Goal: Information Seeking & Learning: Learn about a topic

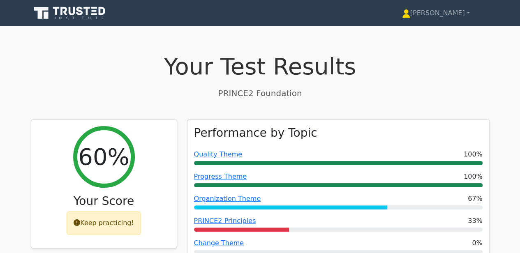
click at [52, 14] on icon at bounding box center [70, 13] width 79 height 16
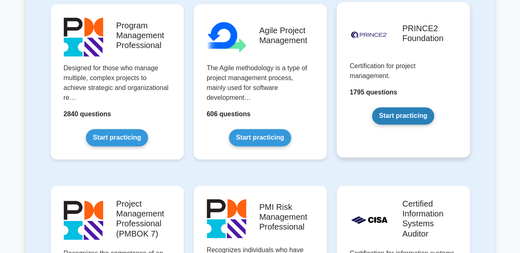
scroll to position [548, 0]
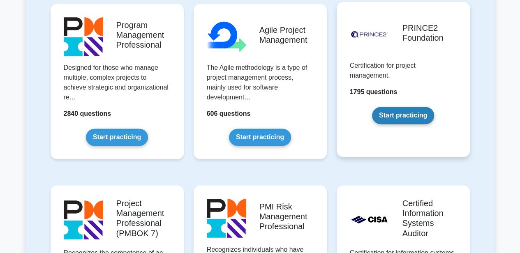
click at [390, 115] on link "Start practicing" at bounding box center [403, 115] width 62 height 17
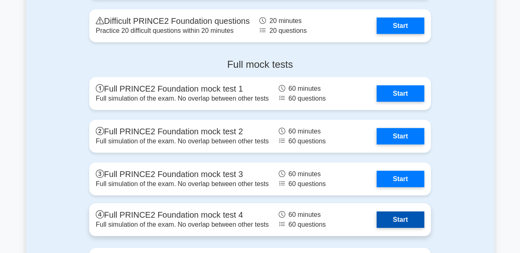
scroll to position [1097, 0]
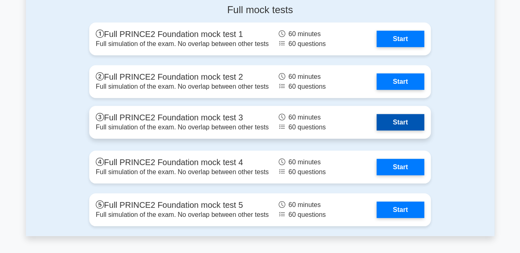
click at [408, 122] on link "Start" at bounding box center [401, 122] width 48 height 16
click at [396, 121] on link "Start" at bounding box center [401, 122] width 48 height 16
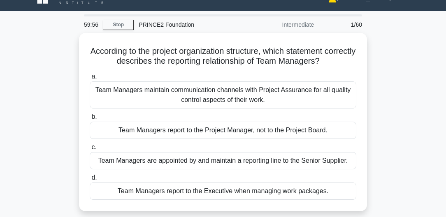
scroll to position [23, 0]
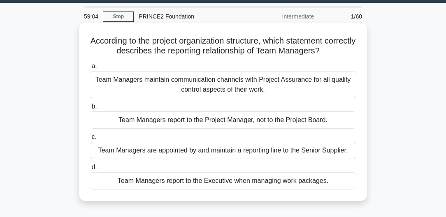
click at [329, 121] on div "Team Managers report to the Project Manager, not to the Project Board." at bounding box center [223, 119] width 267 height 17
click at [90, 109] on input "b. Team Managers report to the Project Manager, not to the Project Board." at bounding box center [90, 106] width 0 height 5
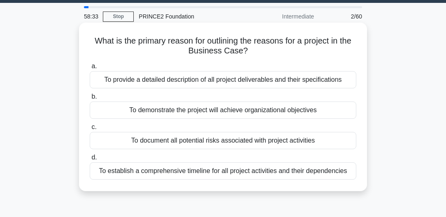
click at [315, 112] on div "To demonstrate the project will achieve organizational objectives" at bounding box center [223, 110] width 267 height 17
click at [90, 100] on input "b. To demonstrate the project will achieve organizational objectives" at bounding box center [90, 96] width 0 height 5
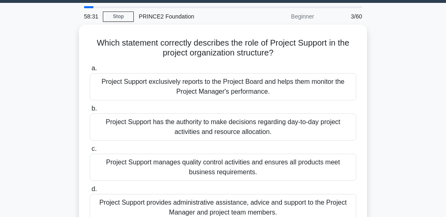
scroll to position [47, 0]
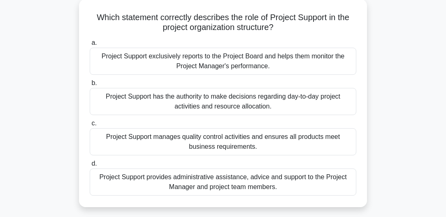
click at [278, 182] on div "Project Support provides administrative assistance, advice and support to the P…" at bounding box center [223, 182] width 267 height 27
click at [90, 167] on input "d. Project Support provides administrative assistance, advice and support to th…" at bounding box center [90, 163] width 0 height 5
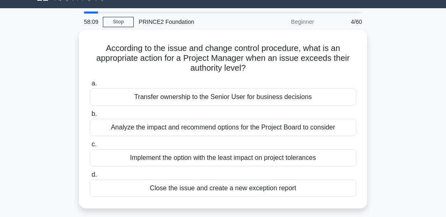
scroll to position [23, 0]
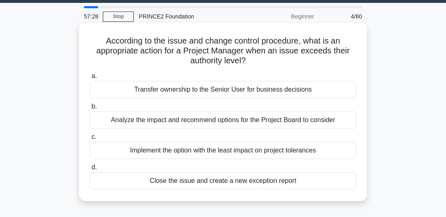
click at [333, 121] on div "Analyze the impact and recommend options for the Project Board to consider" at bounding box center [223, 119] width 267 height 17
click at [90, 109] on input "b. Analyze the impact and recommend options for the Project Board to consider" at bounding box center [90, 106] width 0 height 5
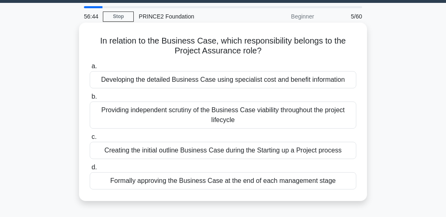
click at [335, 151] on div "Creating the initial outline Business Case during the Starting up a Project pro…" at bounding box center [223, 150] width 267 height 17
click at [90, 140] on input "c. Creating the initial outline Business Case during the Starting up a Project …" at bounding box center [90, 137] width 0 height 5
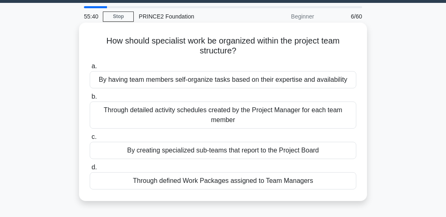
drag, startPoint x: 288, startPoint y: 191, endPoint x: 290, endPoint y: 184, distance: 7.3
click at [288, 191] on div "How should specialist work be organized within the project team structure? .spi…" at bounding box center [222, 112] width 281 height 172
click at [280, 181] on div "Through defined Work Packages assigned to Team Managers" at bounding box center [223, 180] width 267 height 17
click at [90, 170] on input "d. Through defined Work Packages assigned to Team Managers" at bounding box center [90, 167] width 0 height 5
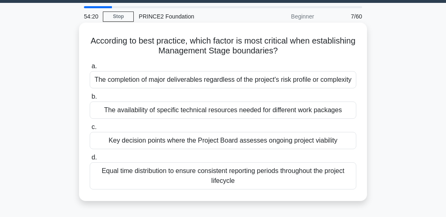
click at [271, 111] on div "The availability of specific technical resources needed for different work pack…" at bounding box center [223, 110] width 267 height 17
click at [90, 100] on input "b. The availability of specific technical resources needed for different work p…" at bounding box center [90, 96] width 0 height 5
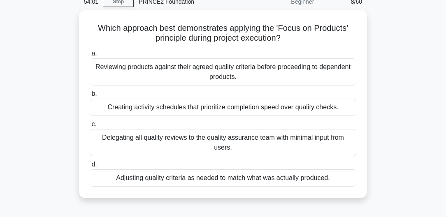
scroll to position [47, 0]
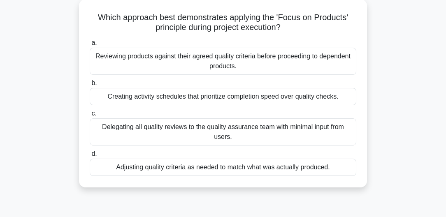
click at [317, 64] on div "Reviewing products against their agreed quality criteria before proceeding to d…" at bounding box center [223, 61] width 267 height 27
click at [90, 46] on input "a. Reviewing products against their agreed quality criteria before proceeding t…" at bounding box center [90, 42] width 0 height 5
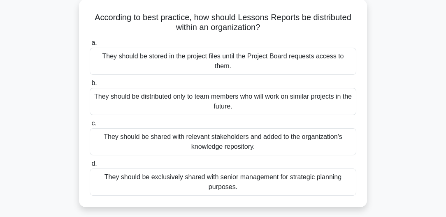
click at [342, 129] on div "They should be shared with relevant stakeholders and added to the organization'…" at bounding box center [223, 141] width 267 height 27
click at [90, 126] on input "c. They should be shared with relevant stakeholders and added to the organizati…" at bounding box center [90, 123] width 0 height 5
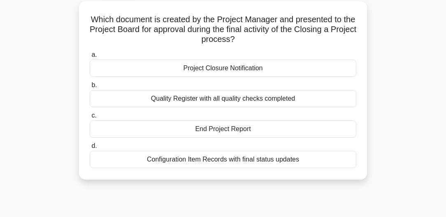
scroll to position [23, 0]
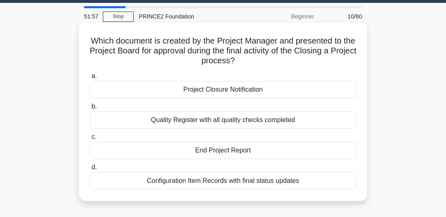
click at [230, 147] on div "End Project Report" at bounding box center [223, 150] width 267 height 17
click at [90, 140] on input "c. End Project Report" at bounding box center [90, 137] width 0 height 5
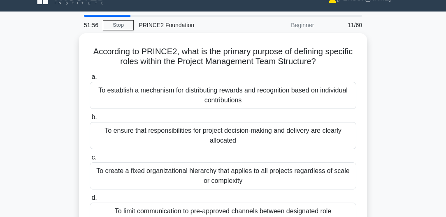
scroll to position [47, 0]
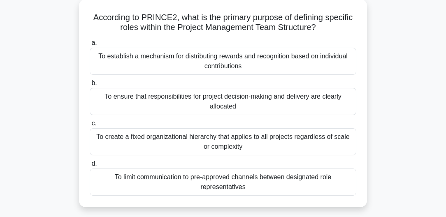
click at [283, 104] on div "To ensure that responsibilities for project decision-making and delivery are cl…" at bounding box center [223, 101] width 267 height 27
click at [90, 86] on input "b. To ensure that responsibilities for project decision-making and delivery are…" at bounding box center [90, 83] width 0 height 5
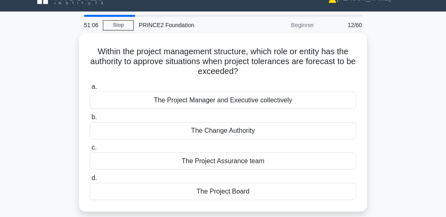
scroll to position [23, 0]
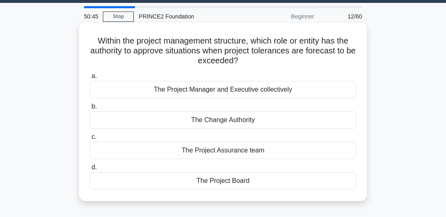
click at [246, 185] on div "The Project Board" at bounding box center [223, 180] width 267 height 17
click at [90, 170] on input "d. The Project Board" at bounding box center [90, 167] width 0 height 5
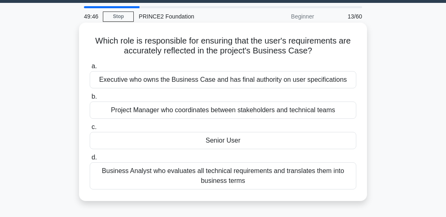
click at [261, 79] on div "Executive who owns the Business Case and has final authority on user specificat…" at bounding box center [223, 79] width 267 height 17
click at [90, 69] on input "a. Executive who owns the Business Case and has final authority on user specifi…" at bounding box center [90, 66] width 0 height 5
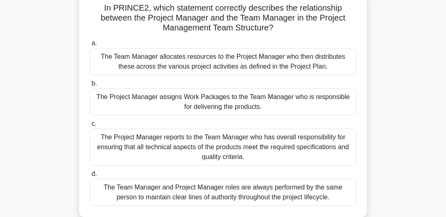
scroll to position [58, 0]
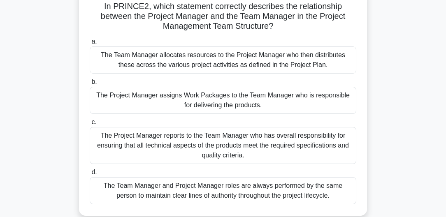
click at [304, 108] on div "The Project Manager assigns Work Packages to the Team Manager who is responsibl…" at bounding box center [223, 100] width 267 height 27
click at [90, 85] on input "b. The Project Manager assigns Work Packages to the Team Manager who is respons…" at bounding box center [90, 81] width 0 height 5
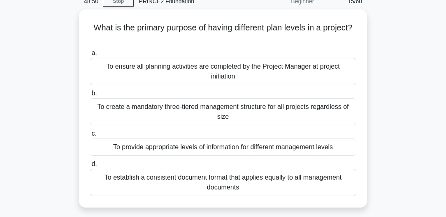
scroll to position [47, 0]
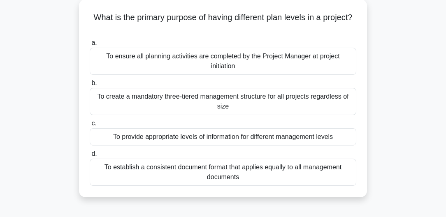
click at [208, 134] on div "To provide appropriate levels of information for different management levels" at bounding box center [223, 136] width 267 height 17
click at [90, 126] on input "c. To provide appropriate levels of information for different management levels" at bounding box center [90, 123] width 0 height 5
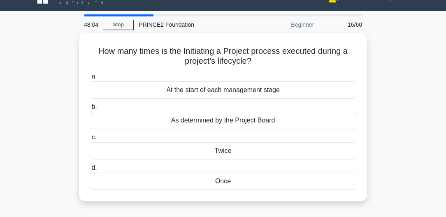
scroll to position [23, 0]
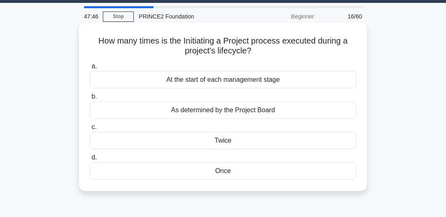
click at [232, 172] on div "Once" at bounding box center [223, 170] width 267 height 17
click at [90, 160] on input "d. Once" at bounding box center [90, 157] width 0 height 5
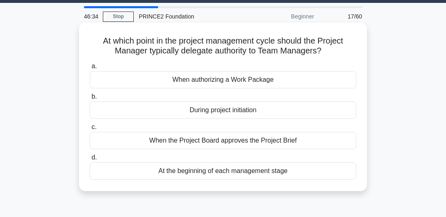
click at [203, 144] on div "When the Project Board approves the Project Brief" at bounding box center [223, 140] width 267 height 17
click at [90, 130] on input "c. When the Project Board approves the Project Brief" at bounding box center [90, 127] width 0 height 5
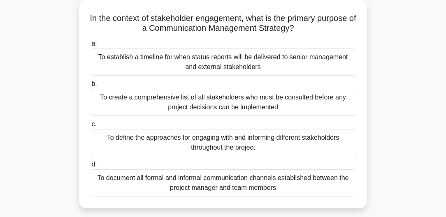
scroll to position [45, 0]
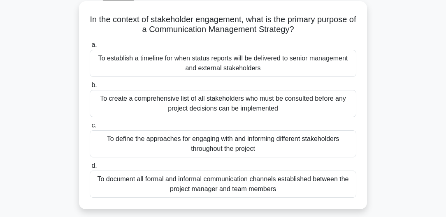
click at [121, 145] on div "To define the approaches for engaging with and informing different stakeholders…" at bounding box center [223, 143] width 267 height 27
click at [90, 128] on input "c. To define the approaches for engaging with and informing different stakehold…" at bounding box center [90, 125] width 0 height 5
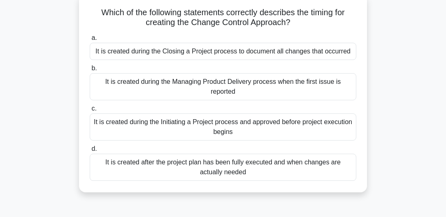
scroll to position [47, 0]
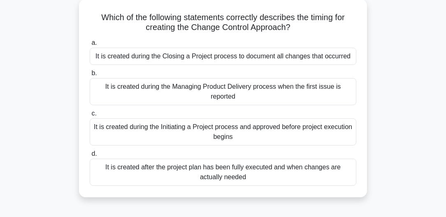
click at [313, 165] on div "It is created after the project plan has been fully executed and when changes a…" at bounding box center [223, 172] width 267 height 27
click at [90, 157] on input "d. It is created after the project plan has been fully executed and when change…" at bounding box center [90, 153] width 0 height 5
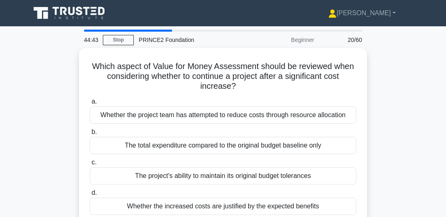
scroll to position [23, 0]
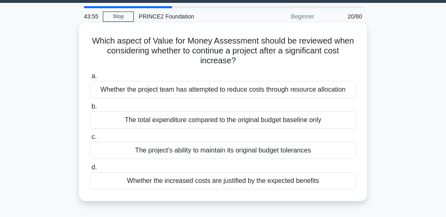
click at [323, 183] on div "Whether the increased costs are justified by the expected benefits" at bounding box center [223, 180] width 267 height 17
click at [90, 170] on input "d. Whether the increased costs are justified by the expected benefits" at bounding box center [90, 167] width 0 height 5
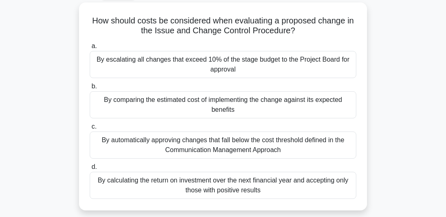
scroll to position [47, 0]
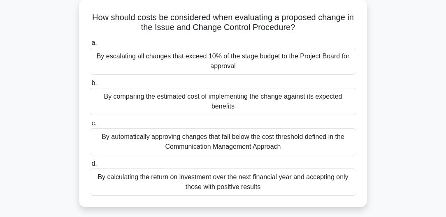
click at [328, 99] on div "By comparing the estimated cost of implementing the change against its expected…" at bounding box center [223, 101] width 267 height 27
click at [90, 86] on input "b. By comparing the estimated cost of implementing the change against its expec…" at bounding box center [90, 83] width 0 height 5
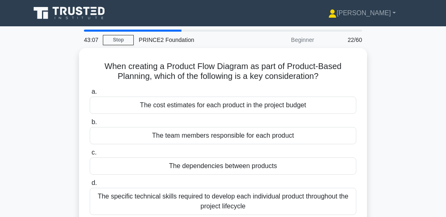
scroll to position [23, 0]
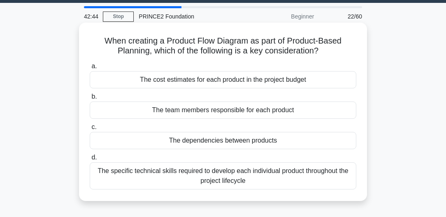
click at [254, 138] on div "The dependencies between products" at bounding box center [223, 140] width 267 height 17
click at [90, 130] on input "c. The dependencies between products" at bounding box center [90, 127] width 0 height 5
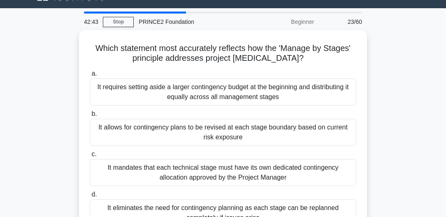
scroll to position [47, 0]
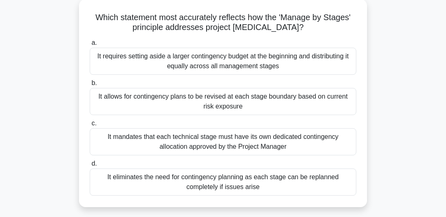
click at [323, 175] on div "It eliminates the need for contingency planning as each stage can be replanned …" at bounding box center [223, 182] width 267 height 27
click at [90, 167] on input "d. It eliminates the need for contingency planning as each stage can be replann…" at bounding box center [90, 163] width 0 height 5
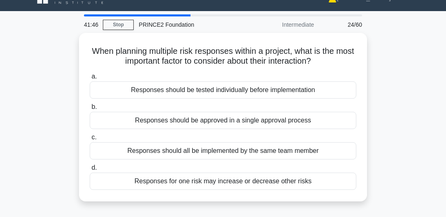
scroll to position [23, 0]
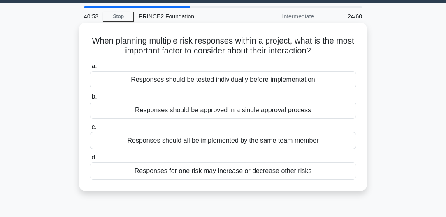
click at [298, 170] on div "Responses for one risk may increase or decrease other risks" at bounding box center [223, 170] width 267 height 17
click at [90, 160] on input "d. Responses for one risk may increase or decrease other risks" at bounding box center [90, 157] width 0 height 5
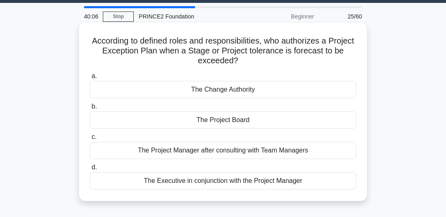
click at [292, 116] on div "The Project Board" at bounding box center [223, 119] width 267 height 17
click at [90, 109] on input "b. The Project Board" at bounding box center [90, 106] width 0 height 5
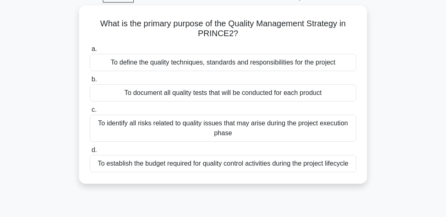
scroll to position [47, 0]
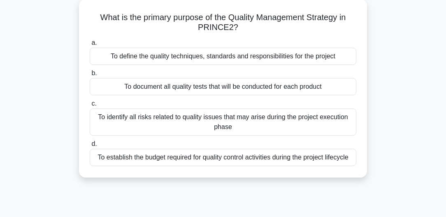
click at [309, 60] on div "To define the quality techniques, standards and responsibilities for the project" at bounding box center [223, 56] width 267 height 17
click at [90, 46] on input "a. To define the quality techniques, standards and responsibilities for the pro…" at bounding box center [90, 42] width 0 height 5
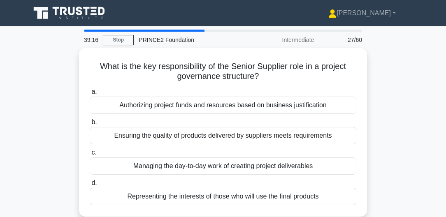
scroll to position [23, 0]
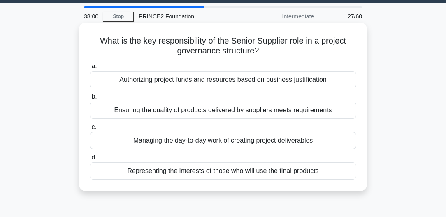
click at [311, 116] on div "Ensuring the quality of products delivered by suppliers meets requirements" at bounding box center [223, 110] width 267 height 17
click at [90, 100] on input "b. Ensuring the quality of products delivered by suppliers meets requirements" at bounding box center [90, 96] width 0 height 5
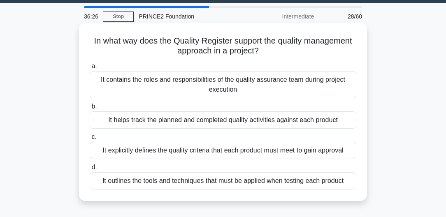
click at [287, 127] on div "It helps track the planned and completed quality activities against each product" at bounding box center [223, 119] width 267 height 17
click at [90, 109] on input "b. It helps track the planned and completed quality activities against each pro…" at bounding box center [90, 106] width 0 height 5
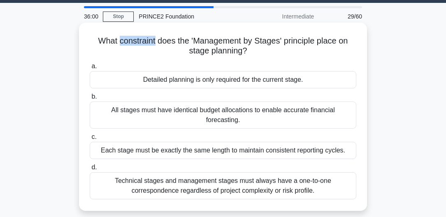
drag, startPoint x: 117, startPoint y: 41, endPoint x: 153, endPoint y: 42, distance: 36.2
click at [153, 42] on h5 "What constraint does the 'Management by Stages' principle place on stage planni…" at bounding box center [223, 46] width 268 height 21
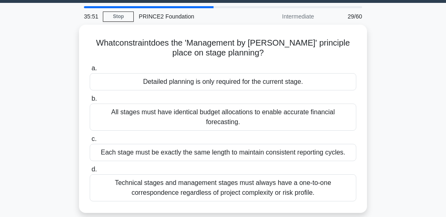
click at [422, 55] on main "35:51 Stop PRINCE2 Foundation Intermediate 29/60 What constraint does the 'Mana…" at bounding box center [223, 212] width 446 height 418
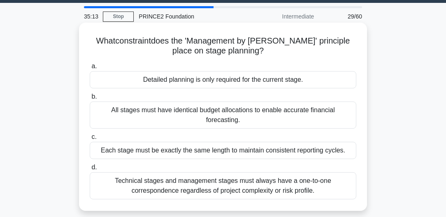
click at [285, 78] on div "Detailed planning is only required for the current stage." at bounding box center [223, 79] width 267 height 17
click at [90, 69] on input "a. Detailed planning is only required for the current stage." at bounding box center [90, 66] width 0 height 5
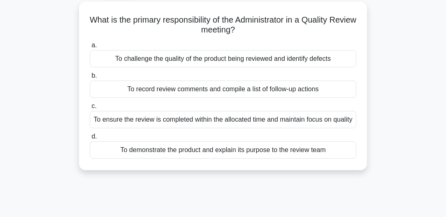
scroll to position [47, 0]
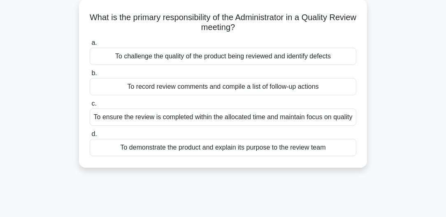
click at [326, 83] on div "To record review comments and compile a list of follow-up actions" at bounding box center [223, 86] width 267 height 17
click at [90, 76] on input "b. To record review comments and compile a list of follow-up actions" at bounding box center [90, 73] width 0 height 5
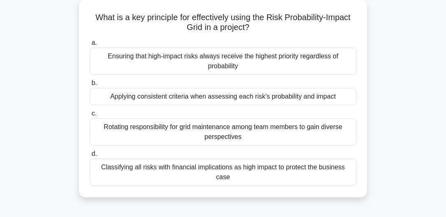
click at [315, 99] on div "Applying consistent criteria when assessing each risk's probability and impact" at bounding box center [223, 96] width 267 height 17
click at [90, 86] on input "b. Applying consistent criteria when assessing each risk's probability and impa…" at bounding box center [90, 83] width 0 height 5
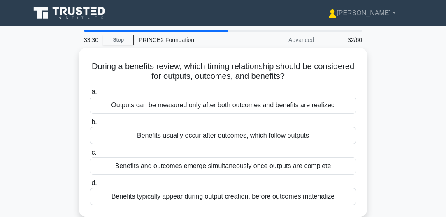
scroll to position [23, 0]
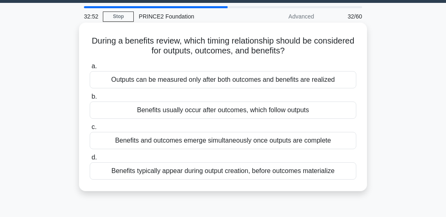
click at [323, 112] on div "Benefits usually occur after outcomes, which follow outputs" at bounding box center [223, 110] width 267 height 17
click at [90, 100] on input "b. Benefits usually occur after outcomes, which follow outputs" at bounding box center [90, 96] width 0 height 5
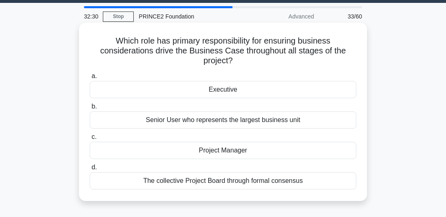
click at [270, 94] on div "Executive" at bounding box center [223, 89] width 267 height 17
click at [90, 79] on input "a. Executive" at bounding box center [90, 76] width 0 height 5
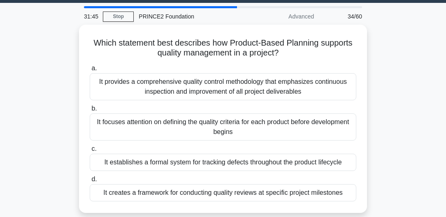
click at [382, 145] on div "Which statement best describes how Product-Based Planning supports quality mana…" at bounding box center [223, 124] width 395 height 198
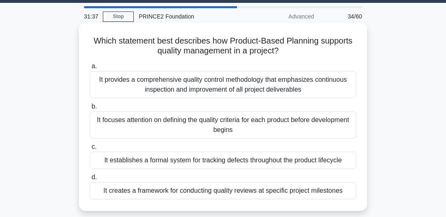
click at [343, 127] on div "It focuses attention on defining the quality criteria for each product before d…" at bounding box center [223, 124] width 267 height 27
click at [90, 109] on input "b. It focuses attention on defining the quality criteria for each product befor…" at bounding box center [90, 106] width 0 height 5
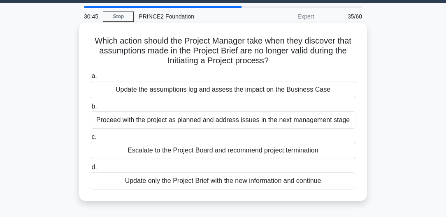
click at [332, 153] on div "Escalate to the Project Board and recommend project termination" at bounding box center [223, 150] width 267 height 17
click at [90, 140] on input "c. Escalate to the Project Board and recommend project termination" at bounding box center [90, 137] width 0 height 5
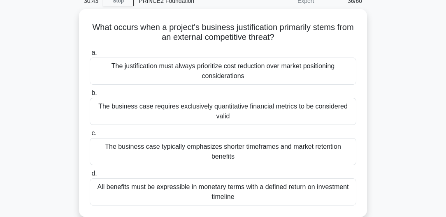
scroll to position [47, 0]
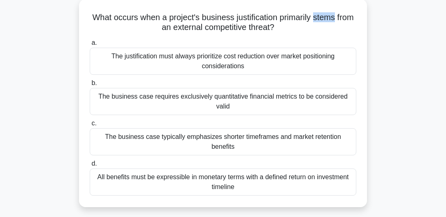
drag, startPoint x: 348, startPoint y: 20, endPoint x: 326, endPoint y: 20, distance: 21.8
click at [326, 20] on h5 "What occurs when a project's business justification primarily stems from an ext…" at bounding box center [223, 22] width 268 height 21
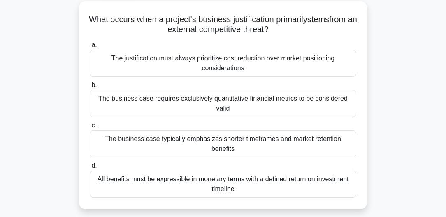
click at [392, 26] on div "What occurs when a project's business justification primarily stems from an ext…" at bounding box center [223, 110] width 395 height 218
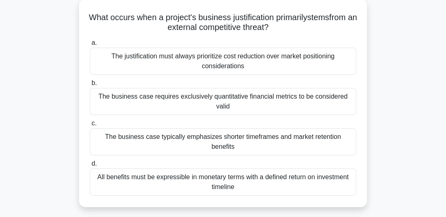
drag, startPoint x: 283, startPoint y: 28, endPoint x: 81, endPoint y: 15, distance: 203.2
click at [81, 15] on div "What occurs when a project's business justification primarily stems from an ext…" at bounding box center [223, 103] width 288 height 208
copy h5 "What occurs when a project's business justification primarily stems from an ext…"
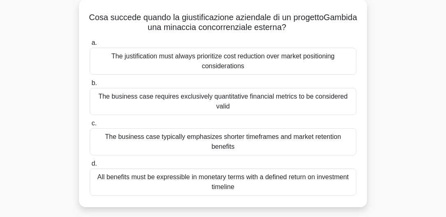
click at [304, 28] on h5 "Cosa succede quando la giustificazione aziendale di un progetto Gambi da una mi…" at bounding box center [223, 22] width 268 height 21
drag, startPoint x: 241, startPoint y: 28, endPoint x: 92, endPoint y: 19, distance: 148.8
click at [92, 19] on h5 "Cosa succede quando la giustificazione aziendale di un progetto Gambi da una mi…" at bounding box center [223, 22] width 268 height 21
copy h5 "Cosa succede quando la giustificazione aziendale di un progetto Gambi da una mi…"
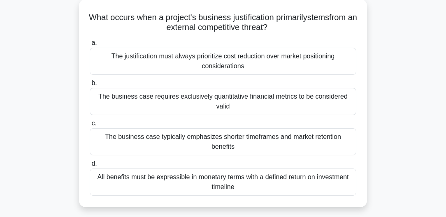
click at [321, 34] on div "What occurs when a project's business justification primarily stems from an ext…" at bounding box center [222, 103] width 281 height 202
click at [300, 139] on div "The business case typically emphasizes shorter timeframes and market retention …" at bounding box center [223, 141] width 267 height 27
click at [90, 126] on input "c. The business case typically emphasizes shorter timeframes and market retenti…" at bounding box center [90, 123] width 0 height 5
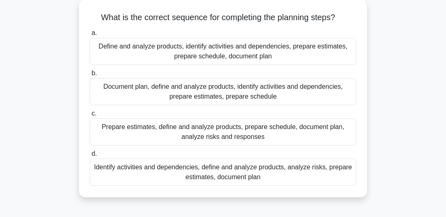
drag, startPoint x: 200, startPoint y: 165, endPoint x: 289, endPoint y: 168, distance: 89.3
click at [289, 168] on div "Identify activities and dependencies, define and analyze products, analyze risk…" at bounding box center [223, 172] width 267 height 27
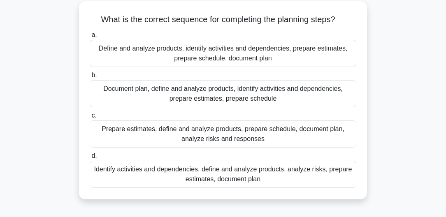
click at [394, 141] on div "What is the correct sequence for completing the planning steps? .spinner_0XTQ{t…" at bounding box center [223, 105] width 395 height 208
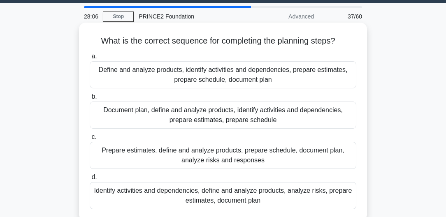
click at [205, 79] on div "Define and analyze products, identify activities and dependencies, prepare esti…" at bounding box center [223, 74] width 267 height 27
click at [90, 59] on input "a. Define and analyze products, identify activities and dependencies, prepare e…" at bounding box center [90, 56] width 0 height 5
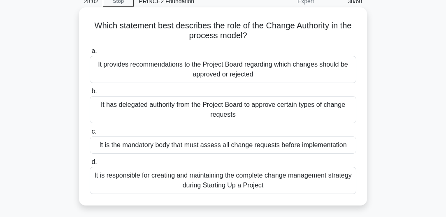
scroll to position [47, 0]
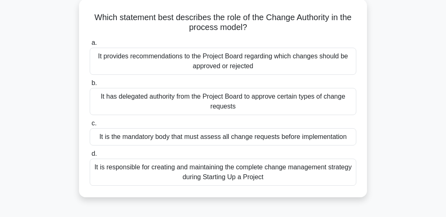
click at [340, 96] on div "It has delegated authority from the Project Board to approve certain types of c…" at bounding box center [223, 101] width 267 height 27
click at [90, 86] on input "b. It has delegated authority from the Project Board to approve certain types o…" at bounding box center [90, 83] width 0 height 5
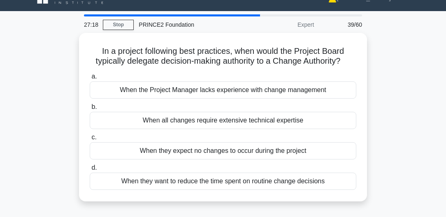
scroll to position [23, 0]
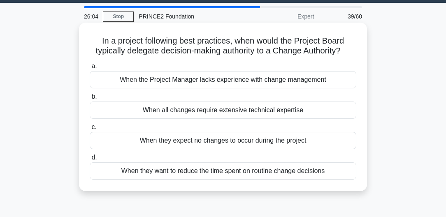
click at [302, 172] on div "When they want to reduce the time spent on routine change decisions" at bounding box center [223, 170] width 267 height 17
click at [90, 160] on input "d. When they want to reduce the time spent on routine change decisions" at bounding box center [90, 157] width 0 height 5
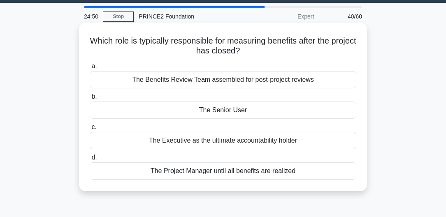
click at [214, 141] on div "The Executive as the ultimate accountability holder" at bounding box center [223, 140] width 267 height 17
click at [90, 130] on input "c. The Executive as the ultimate accountability holder" at bounding box center [90, 127] width 0 height 5
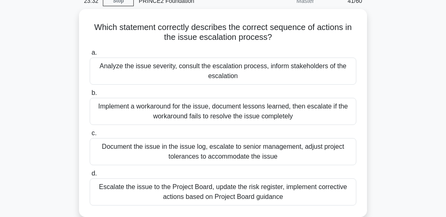
scroll to position [47, 0]
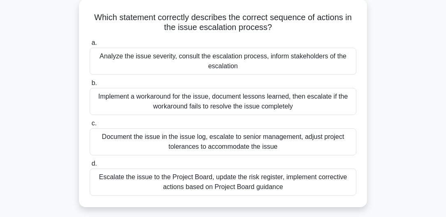
click at [236, 65] on div "Analyze the issue severity, consult the escalation process, inform stakeholders…" at bounding box center [223, 61] width 267 height 27
click at [90, 46] on input "a. Analyze the issue severity, consult the escalation process, inform stakehold…" at bounding box center [90, 42] width 0 height 5
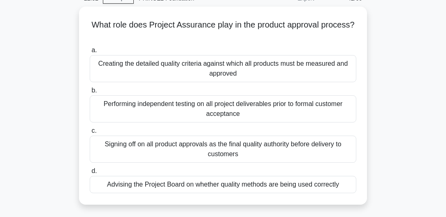
scroll to position [65, 0]
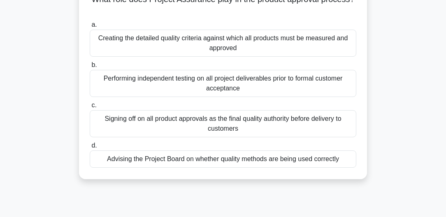
click at [343, 120] on div "Signing off on all product approvals as the final quality authority before deli…" at bounding box center [223, 123] width 267 height 27
click at [90, 108] on input "c. Signing off on all product approvals as the final quality authority before d…" at bounding box center [90, 105] width 0 height 5
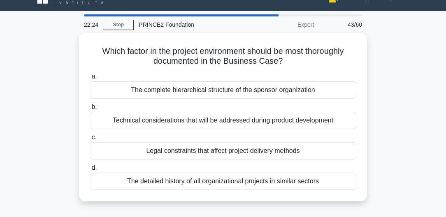
scroll to position [23, 0]
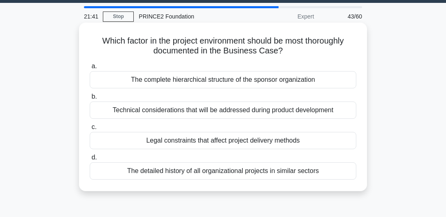
click at [302, 80] on div "The complete hierarchical structure of the sponsor organization" at bounding box center [223, 79] width 267 height 17
click at [90, 69] on input "a. The complete hierarchical structure of the sponsor organization" at bounding box center [90, 66] width 0 height 5
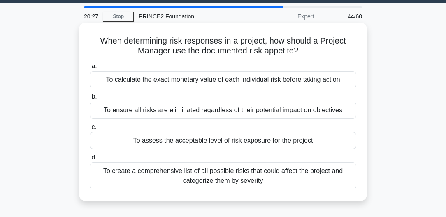
click at [314, 171] on div "To create a comprehensive list of all possible risks that could affect the proj…" at bounding box center [223, 175] width 267 height 27
click at [90, 160] on input "d. To create a comprehensive list of all possible risks that could affect the p…" at bounding box center [90, 157] width 0 height 5
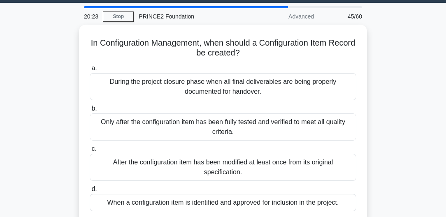
scroll to position [47, 0]
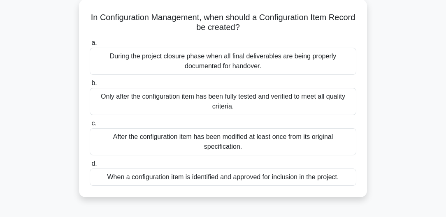
click at [313, 137] on div "After the configuration item has been modified at least once from its original …" at bounding box center [223, 141] width 267 height 27
click at [90, 126] on input "c. After the configuration item has been modified at least once from its origin…" at bounding box center [90, 123] width 0 height 5
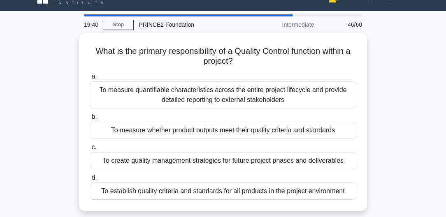
scroll to position [23, 0]
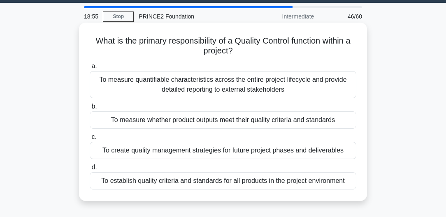
click at [301, 118] on div "To measure whether product outputs meet their quality criteria and standards" at bounding box center [223, 119] width 267 height 17
click at [90, 109] on input "b. To measure whether product outputs meet their quality criteria and standards" at bounding box center [90, 106] width 0 height 5
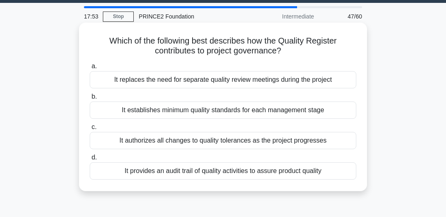
click at [310, 111] on div "It establishes minimum quality standards for each management stage" at bounding box center [223, 110] width 267 height 17
click at [90, 100] on input "b. It establishes minimum quality standards for each management stage" at bounding box center [90, 96] width 0 height 5
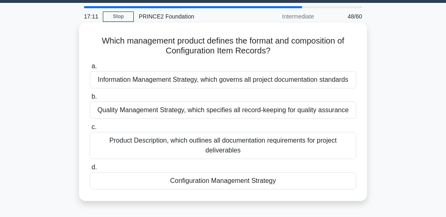
click at [295, 183] on div "Configuration Management Strategy" at bounding box center [223, 180] width 267 height 17
click at [90, 170] on input "d. Configuration Management Strategy" at bounding box center [90, 167] width 0 height 5
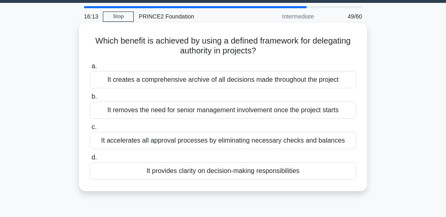
click at [208, 172] on div "It provides clarity on decision-making responsibilities" at bounding box center [223, 170] width 267 height 17
click at [90, 160] on input "d. It provides clarity on decision-making responsibilities" at bounding box center [90, 157] width 0 height 5
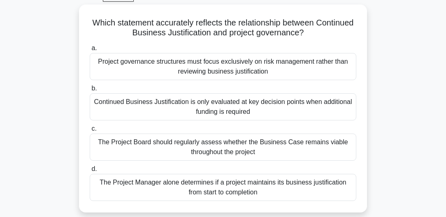
scroll to position [47, 0]
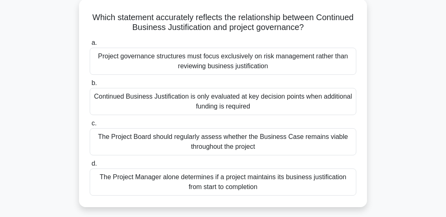
click at [328, 150] on div "The Project Board should regularly assess whether the Business Case remains via…" at bounding box center [223, 141] width 267 height 27
click at [90, 126] on input "c. The Project Board should regularly assess whether the Business Case remains …" at bounding box center [90, 123] width 0 height 5
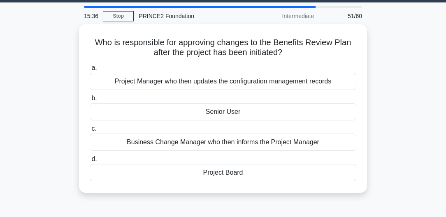
scroll to position [0, 0]
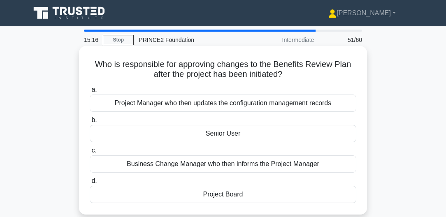
click at [248, 193] on div "Project Board" at bounding box center [223, 194] width 267 height 17
click at [90, 184] on input "d. Project Board" at bounding box center [90, 181] width 0 height 5
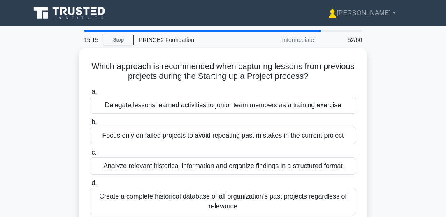
scroll to position [23, 0]
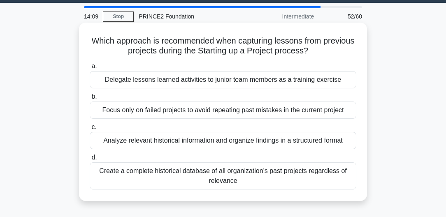
click at [335, 174] on div "Create a complete historical database of all organization's past projects regar…" at bounding box center [223, 175] width 267 height 27
click at [90, 160] on input "d. Create a complete historical database of all organization's past projects re…" at bounding box center [90, 157] width 0 height 5
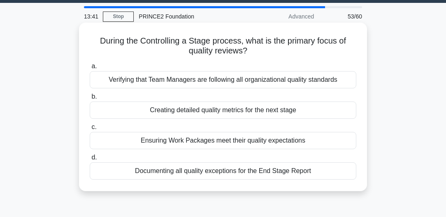
click at [315, 141] on div "Ensuring Work Packages meet their quality expectations" at bounding box center [223, 140] width 267 height 17
click at [90, 130] on input "c. Ensuring Work Packages meet their quality expectations" at bounding box center [90, 127] width 0 height 5
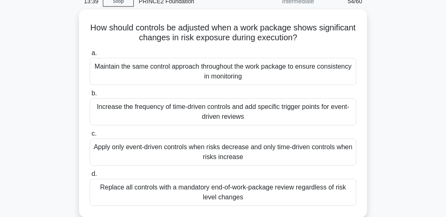
scroll to position [47, 0]
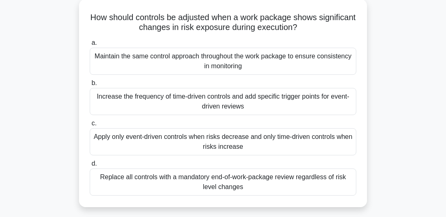
click at [343, 109] on div "Increase the frequency of time-driven controls and add specific trigger points …" at bounding box center [223, 101] width 267 height 27
click at [90, 86] on input "b. Increase the frequency of time-driven controls and add specific trigger poin…" at bounding box center [90, 83] width 0 height 5
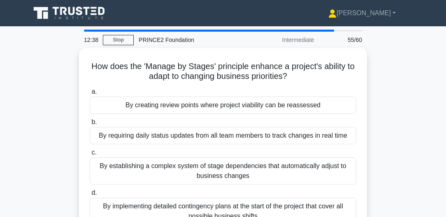
scroll to position [23, 0]
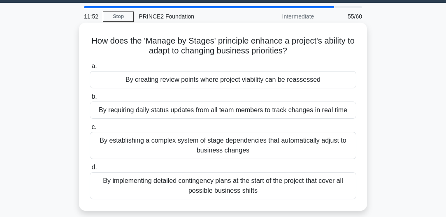
click at [344, 84] on div "By creating review points where project viability can be reassessed" at bounding box center [223, 79] width 267 height 17
click at [90, 69] on input "a. By creating review points where project viability can be reassessed" at bounding box center [90, 66] width 0 height 5
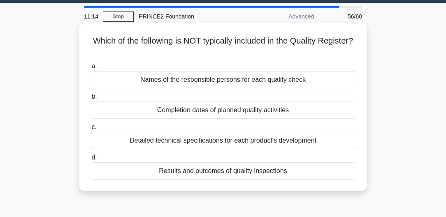
click at [317, 138] on div "Detailed technical specifications for each product's development" at bounding box center [223, 140] width 267 height 17
click at [90, 130] on input "c. Detailed technical specifications for each product's development" at bounding box center [90, 127] width 0 height 5
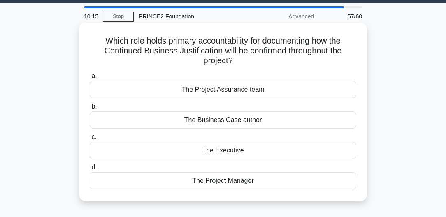
click at [254, 181] on div "The Project Manager" at bounding box center [223, 180] width 267 height 17
click at [90, 170] on input "d. The Project Manager" at bounding box center [90, 167] width 0 height 5
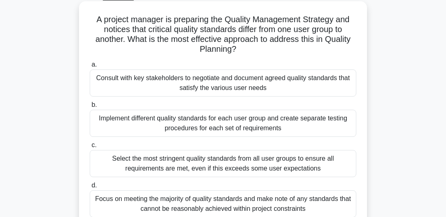
scroll to position [56, 0]
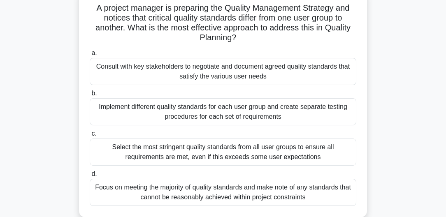
click at [320, 65] on div "Consult with key stakeholders to negotiate and document agreed quality standard…" at bounding box center [223, 71] width 267 height 27
click at [90, 56] on input "a. Consult with key stakeholders to negotiate and document agreed quality stand…" at bounding box center [90, 53] width 0 height 5
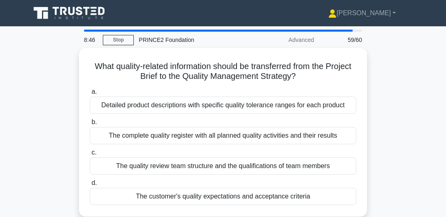
scroll to position [23, 0]
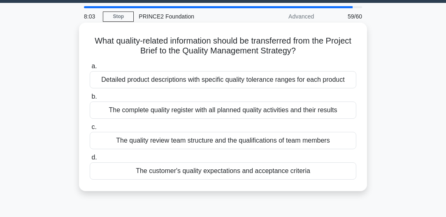
click at [167, 171] on div "The customer's quality expectations and acceptance criteria" at bounding box center [223, 170] width 267 height 17
click at [90, 160] on input "d. The customer's quality expectations and acceptance criteria" at bounding box center [90, 157] width 0 height 5
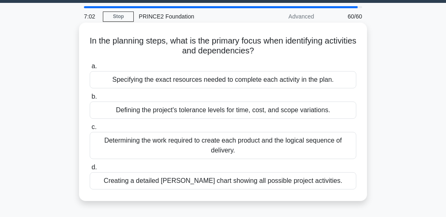
click at [310, 142] on div "Determining the work required to create each product and the logical sequence o…" at bounding box center [223, 145] width 267 height 27
click at [90, 130] on input "c. Determining the work required to create each product and the logical sequenc…" at bounding box center [90, 127] width 0 height 5
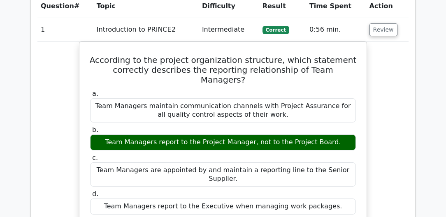
scroll to position [541, 0]
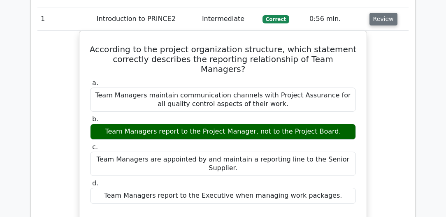
click at [377, 23] on button "Review" at bounding box center [383, 19] width 28 height 13
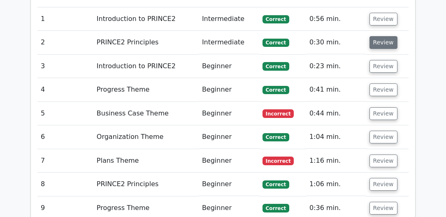
click at [374, 44] on button "Review" at bounding box center [383, 42] width 28 height 13
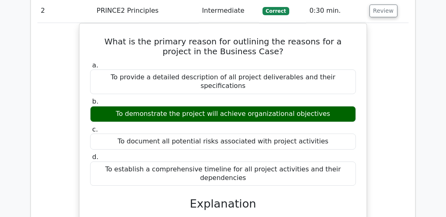
scroll to position [564, 0]
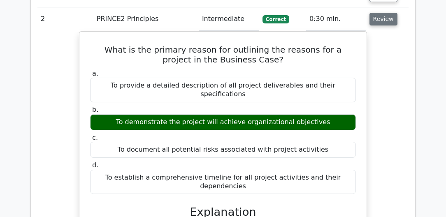
click at [385, 20] on button "Review" at bounding box center [383, 19] width 28 height 13
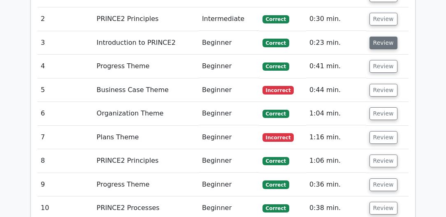
click at [383, 41] on button "Review" at bounding box center [383, 43] width 28 height 13
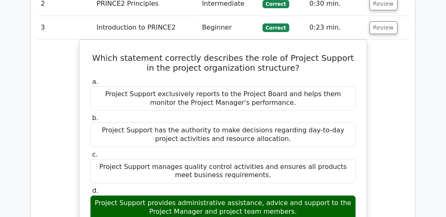
scroll to position [587, 0]
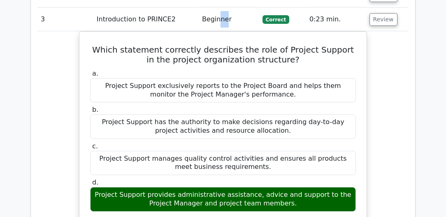
drag, startPoint x: 226, startPoint y: 17, endPoint x: 220, endPoint y: 17, distance: 5.3
click at [220, 17] on td "Beginner" at bounding box center [229, 19] width 60 height 23
click at [377, 18] on button "Review" at bounding box center [383, 19] width 28 height 13
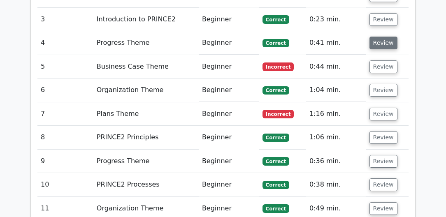
click at [377, 41] on button "Review" at bounding box center [383, 43] width 28 height 13
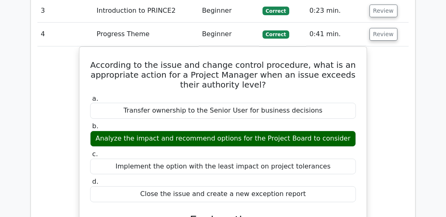
scroll to position [611, 0]
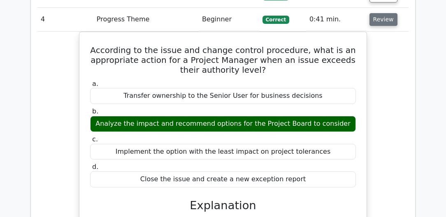
click at [379, 20] on button "Review" at bounding box center [383, 19] width 28 height 13
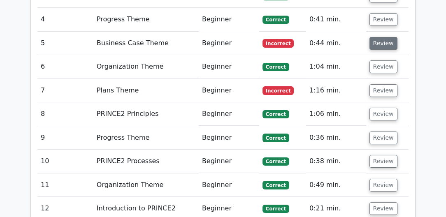
click at [380, 40] on button "Review" at bounding box center [383, 43] width 28 height 13
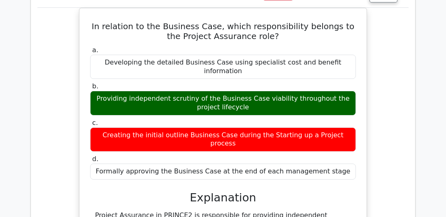
scroll to position [634, 0]
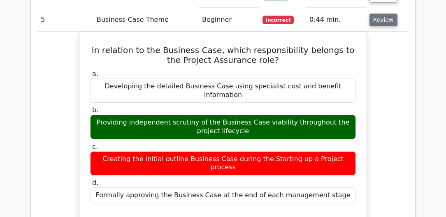
click at [380, 19] on button "Review" at bounding box center [383, 20] width 28 height 13
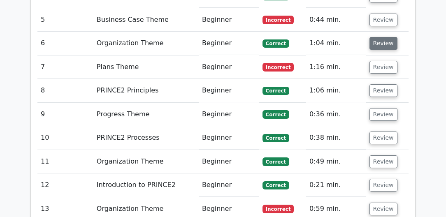
click at [380, 42] on button "Review" at bounding box center [383, 43] width 28 height 13
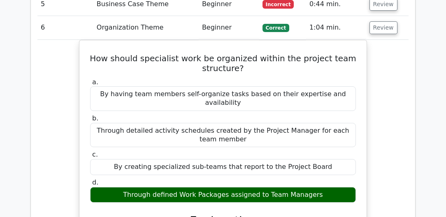
scroll to position [658, 0]
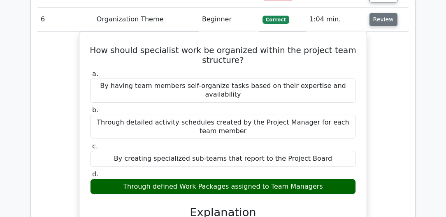
click at [381, 21] on button "Review" at bounding box center [383, 19] width 28 height 13
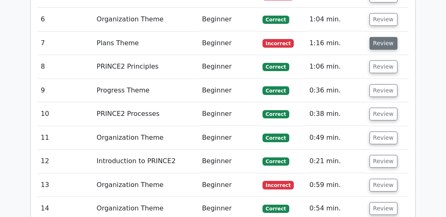
click at [379, 40] on button "Review" at bounding box center [383, 43] width 28 height 13
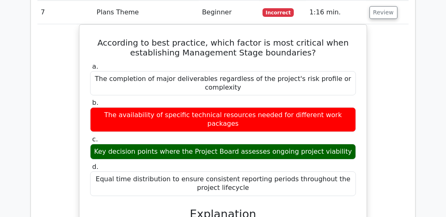
scroll to position [682, 0]
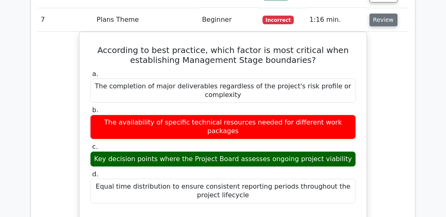
click at [378, 20] on button "Review" at bounding box center [383, 20] width 28 height 13
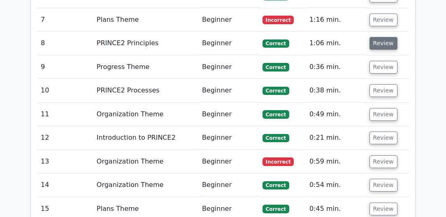
click at [378, 37] on button "Review" at bounding box center [383, 43] width 28 height 13
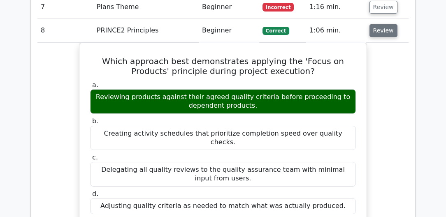
scroll to position [705, 0]
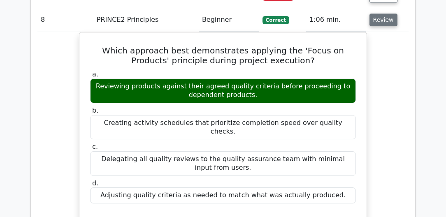
click at [381, 15] on button "Review" at bounding box center [383, 20] width 28 height 13
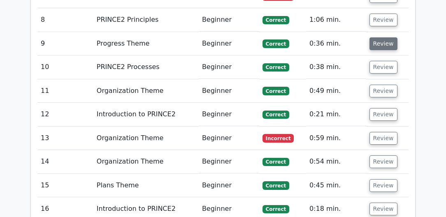
click at [381, 37] on button "Review" at bounding box center [383, 43] width 28 height 13
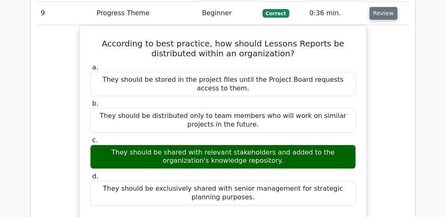
scroll to position [729, 0]
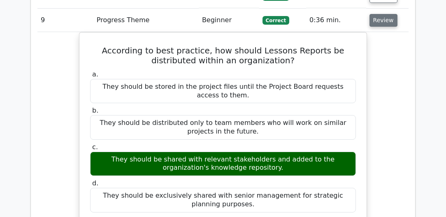
click at [390, 18] on button "Review" at bounding box center [383, 20] width 28 height 13
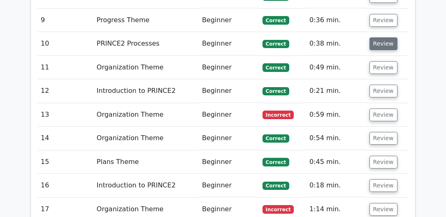
click at [381, 42] on button "Review" at bounding box center [383, 43] width 28 height 13
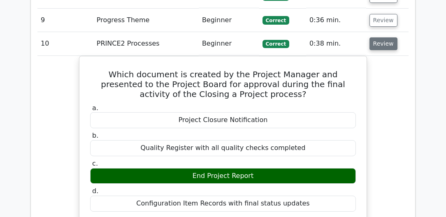
scroll to position [752, 0]
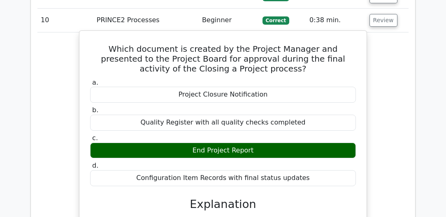
drag, startPoint x: 262, startPoint y: 92, endPoint x: 185, endPoint y: 91, distance: 76.5
click at [185, 91] on div "Project Closure Notification" at bounding box center [223, 95] width 266 height 16
click at [262, 94] on div "Project Closure Notification" at bounding box center [223, 95] width 266 height 16
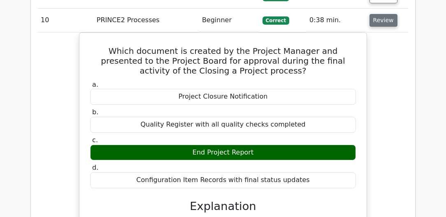
click at [383, 19] on button "Review" at bounding box center [383, 20] width 28 height 13
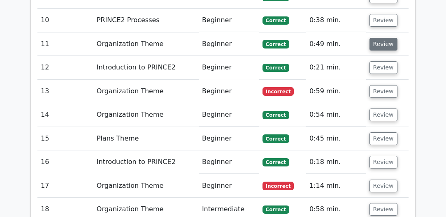
click at [381, 42] on button "Review" at bounding box center [383, 44] width 28 height 13
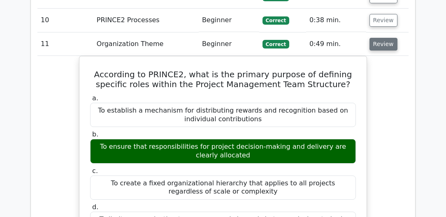
scroll to position [775, 0]
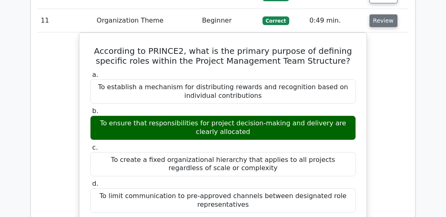
click at [383, 20] on button "Review" at bounding box center [383, 20] width 28 height 13
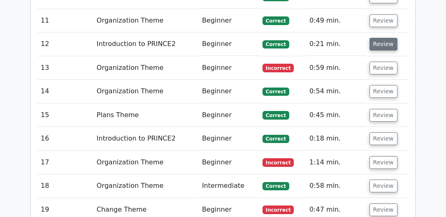
click at [381, 40] on button "Review" at bounding box center [383, 44] width 28 height 13
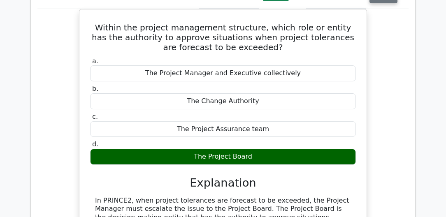
scroll to position [799, 0]
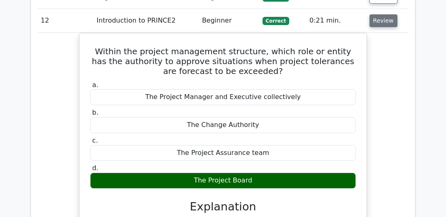
click at [384, 19] on button "Review" at bounding box center [383, 20] width 28 height 13
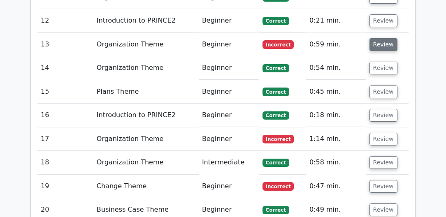
click at [378, 41] on button "Review" at bounding box center [383, 44] width 28 height 13
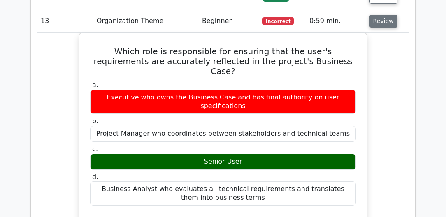
scroll to position [823, 0]
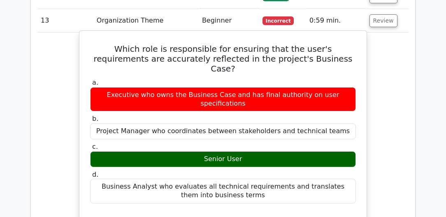
drag, startPoint x: 99, startPoint y: 81, endPoint x: 348, endPoint y: 82, distance: 248.5
click at [348, 87] on div "Executive who owns the Business Case and has final authority on user specificat…" at bounding box center [223, 99] width 266 height 25
drag, startPoint x: 247, startPoint y: 142, endPoint x: 183, endPoint y: 141, distance: 63.4
click at [183, 151] on div "Senior User" at bounding box center [223, 159] width 266 height 16
drag, startPoint x: 183, startPoint y: 141, endPoint x: 149, endPoint y: 137, distance: 34.3
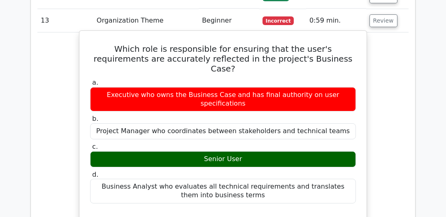
click at [149, 151] on div "Senior User" at bounding box center [223, 159] width 266 height 16
click at [192, 87] on div "Executive who owns the Business Case and has final authority on user specificat…" at bounding box center [223, 99] width 266 height 25
drag, startPoint x: 207, startPoint y: 137, endPoint x: 258, endPoint y: 132, distance: 51.2
click at [258, 151] on div "Senior User" at bounding box center [223, 159] width 266 height 16
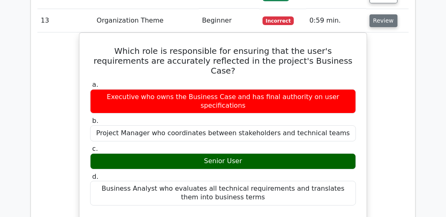
click at [387, 21] on button "Review" at bounding box center [383, 20] width 28 height 13
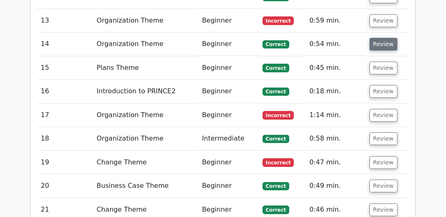
click at [381, 38] on button "Review" at bounding box center [383, 44] width 28 height 13
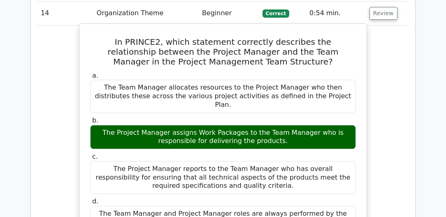
scroll to position [846, 0]
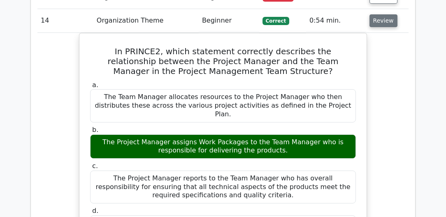
click at [375, 22] on button "Review" at bounding box center [383, 20] width 28 height 13
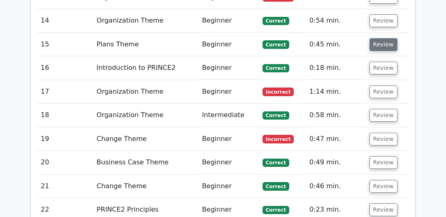
click at [375, 39] on button "Review" at bounding box center [383, 44] width 28 height 13
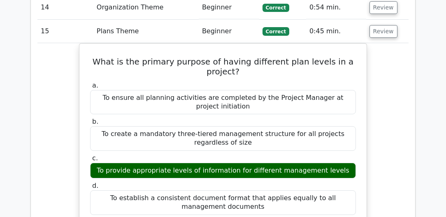
scroll to position [870, 0]
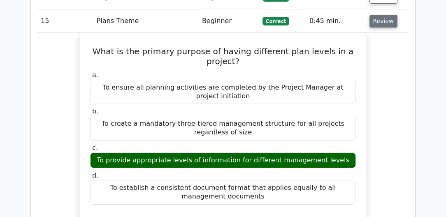
click at [384, 20] on button "Review" at bounding box center [383, 21] width 28 height 13
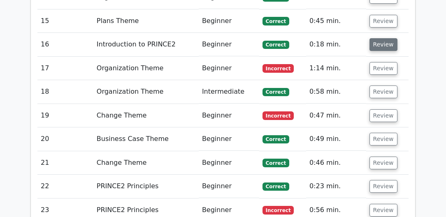
click at [382, 38] on button "Review" at bounding box center [383, 44] width 28 height 13
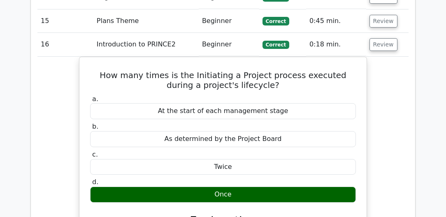
scroll to position [893, 0]
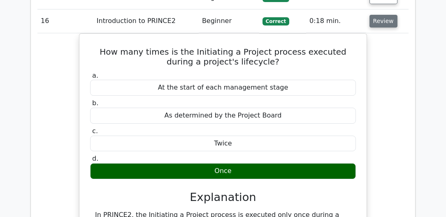
click at [380, 18] on button "Review" at bounding box center [383, 21] width 28 height 13
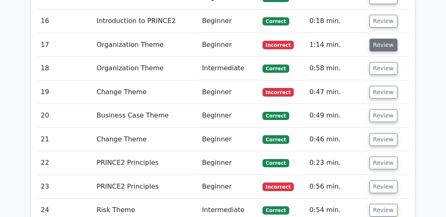
click at [379, 40] on button "Review" at bounding box center [383, 45] width 28 height 13
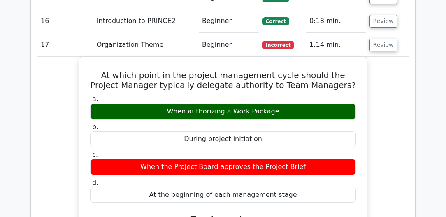
scroll to position [917, 0]
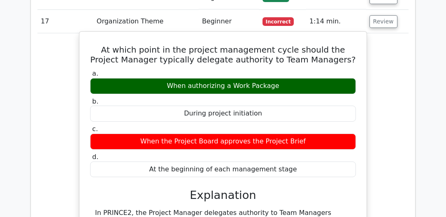
drag, startPoint x: 182, startPoint y: 132, endPoint x: 207, endPoint y: 131, distance: 24.7
click at [207, 134] on div "When the Project Board approves the Project Brief" at bounding box center [223, 142] width 266 height 16
drag, startPoint x: 207, startPoint y: 131, endPoint x: 287, endPoint y: 81, distance: 94.2
click at [287, 81] on div "When authorizing a Work Package" at bounding box center [223, 86] width 266 height 16
drag, startPoint x: 150, startPoint y: 163, endPoint x: 290, endPoint y: 163, distance: 139.9
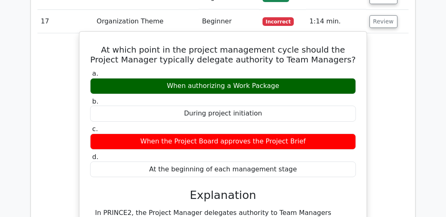
click at [290, 163] on div "At the beginning of each management stage" at bounding box center [223, 170] width 266 height 16
drag, startPoint x: 137, startPoint y: 137, endPoint x: 287, endPoint y: 138, distance: 150.2
click at [287, 138] on div "When the Project Board approves the Project Brief" at bounding box center [223, 142] width 266 height 16
drag, startPoint x: 185, startPoint y: 80, endPoint x: 272, endPoint y: 79, distance: 87.2
click at [272, 79] on div "When authorizing a Work Package" at bounding box center [223, 86] width 266 height 16
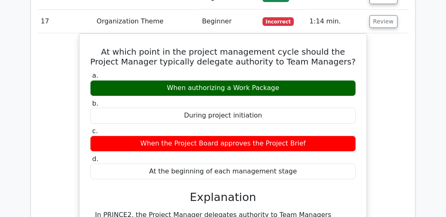
click at [378, 20] on button "Review" at bounding box center [383, 21] width 28 height 13
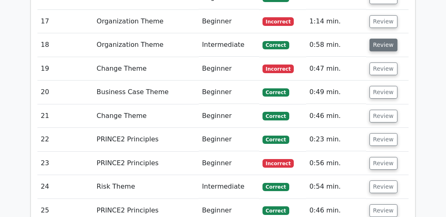
click at [377, 39] on button "Review" at bounding box center [383, 45] width 28 height 13
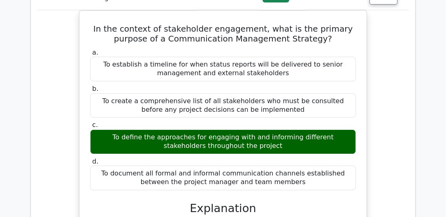
scroll to position [940, 0]
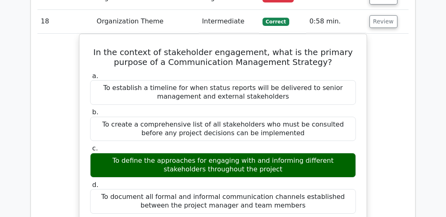
click at [378, 23] on td "Review" at bounding box center [387, 21] width 42 height 23
click at [380, 20] on button "Review" at bounding box center [383, 21] width 28 height 13
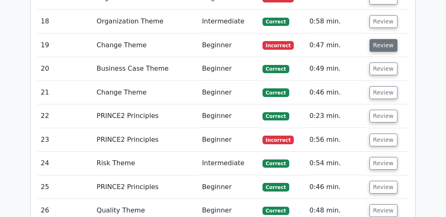
click at [382, 39] on button "Review" at bounding box center [383, 45] width 28 height 13
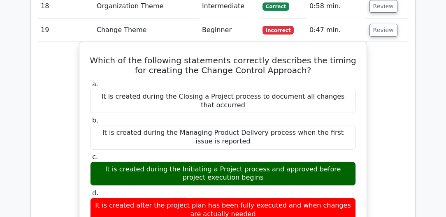
scroll to position [963, 0]
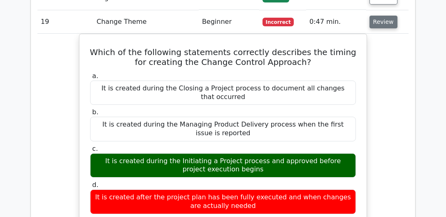
click at [386, 16] on button "Review" at bounding box center [383, 22] width 28 height 13
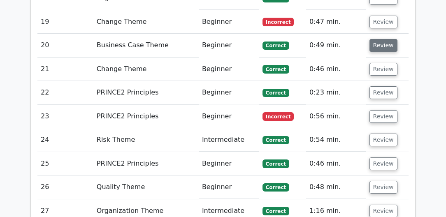
click at [382, 41] on button "Review" at bounding box center [383, 45] width 28 height 13
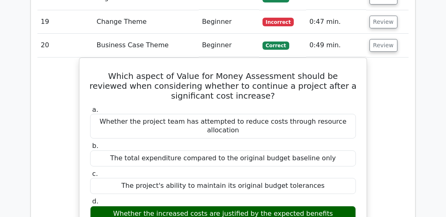
scroll to position [987, 0]
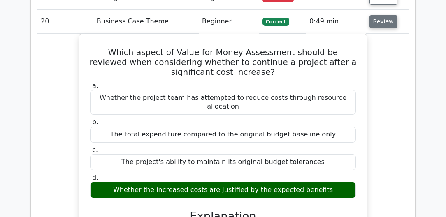
click at [378, 20] on button "Review" at bounding box center [383, 21] width 28 height 13
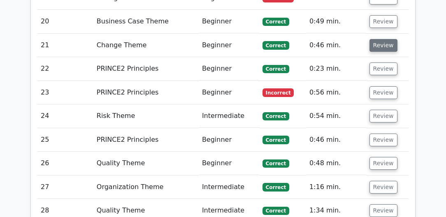
click at [378, 39] on button "Review" at bounding box center [383, 45] width 28 height 13
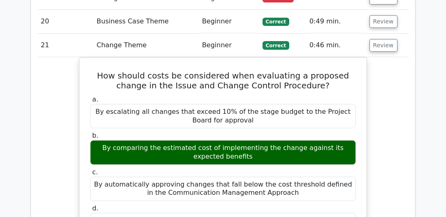
scroll to position [1011, 0]
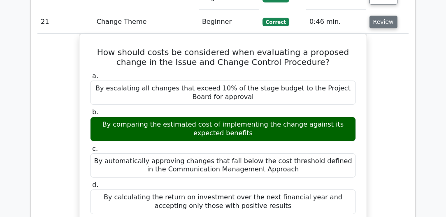
click at [383, 16] on button "Review" at bounding box center [383, 22] width 28 height 13
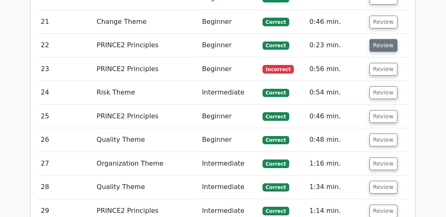
click at [381, 39] on button "Review" at bounding box center [383, 45] width 28 height 13
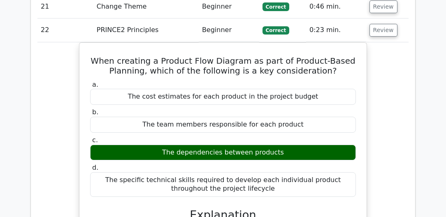
scroll to position [1034, 0]
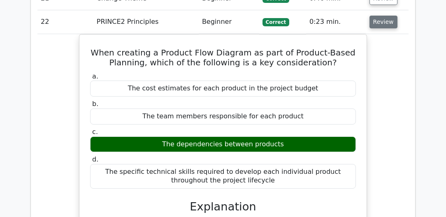
click at [379, 17] on button "Review" at bounding box center [383, 22] width 28 height 13
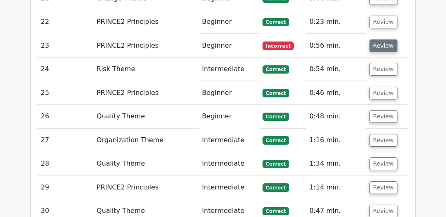
click at [378, 40] on button "Review" at bounding box center [383, 45] width 28 height 13
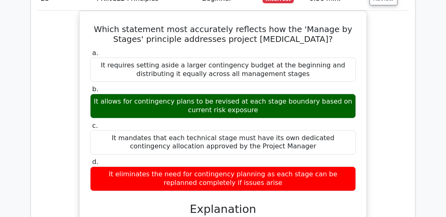
scroll to position [1058, 0]
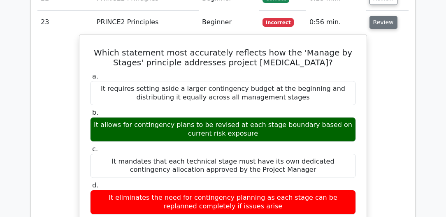
click at [383, 18] on button "Review" at bounding box center [383, 22] width 28 height 13
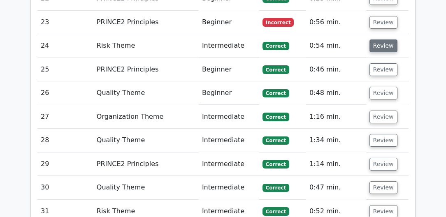
click at [379, 39] on button "Review" at bounding box center [383, 45] width 28 height 13
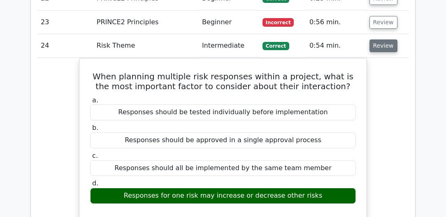
scroll to position [1081, 0]
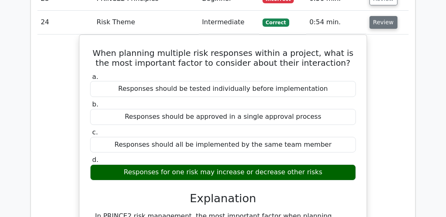
click at [382, 18] on button "Review" at bounding box center [383, 22] width 28 height 13
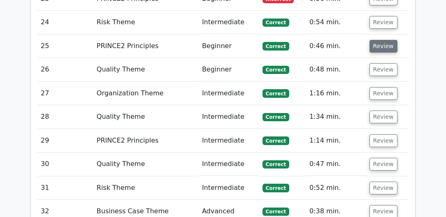
click at [382, 40] on button "Review" at bounding box center [383, 46] width 28 height 13
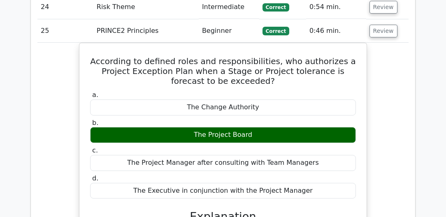
scroll to position [1105, 0]
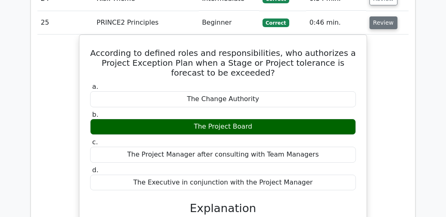
click at [381, 21] on button "Review" at bounding box center [383, 22] width 28 height 13
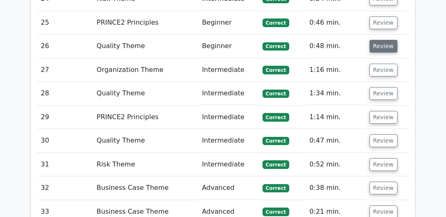
click at [379, 41] on button "Review" at bounding box center [383, 46] width 28 height 13
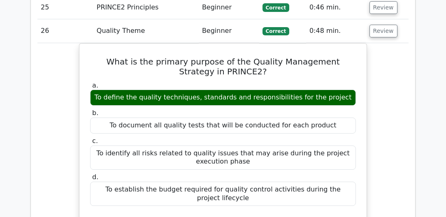
scroll to position [1128, 0]
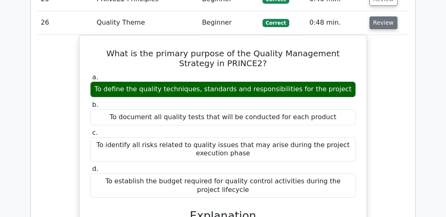
click at [381, 17] on button "Review" at bounding box center [383, 22] width 28 height 13
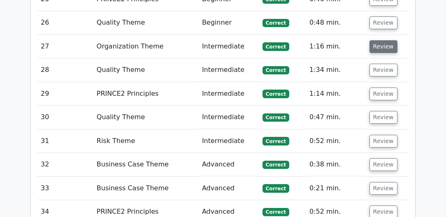
click at [383, 40] on button "Review" at bounding box center [383, 46] width 28 height 13
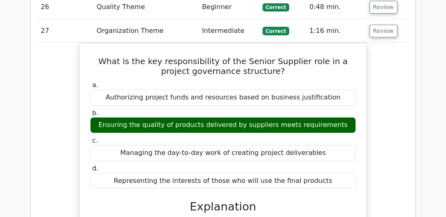
scroll to position [1152, 0]
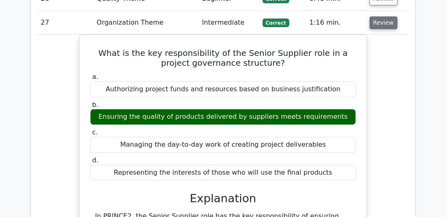
click at [387, 19] on button "Review" at bounding box center [383, 22] width 28 height 13
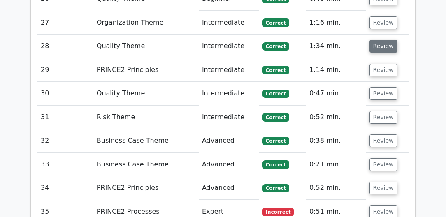
click at [386, 41] on button "Review" at bounding box center [383, 46] width 28 height 13
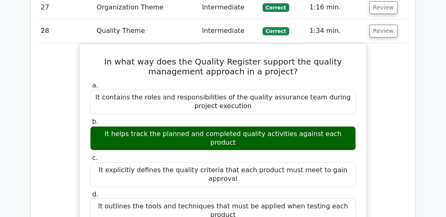
scroll to position [1175, 0]
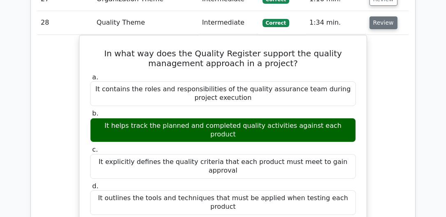
click at [383, 19] on button "Review" at bounding box center [383, 22] width 28 height 13
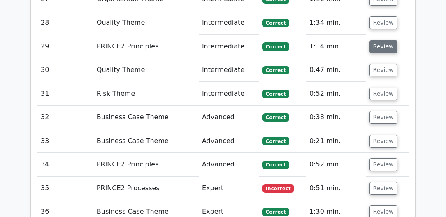
click at [381, 40] on button "Review" at bounding box center [383, 46] width 28 height 13
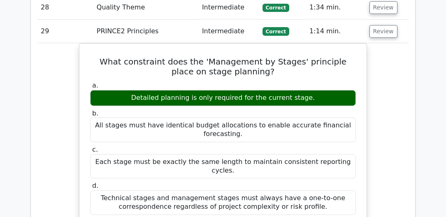
scroll to position [1199, 0]
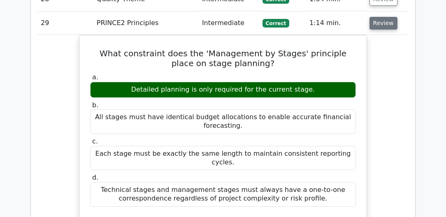
click at [385, 17] on button "Review" at bounding box center [383, 23] width 28 height 13
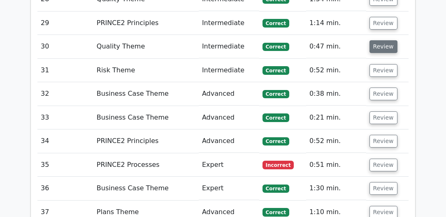
click at [383, 40] on button "Review" at bounding box center [383, 46] width 28 height 13
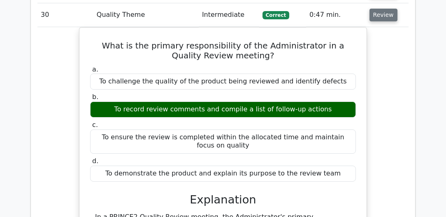
scroll to position [1222, 0]
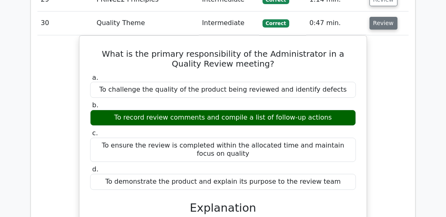
click at [383, 17] on button "Review" at bounding box center [383, 23] width 28 height 13
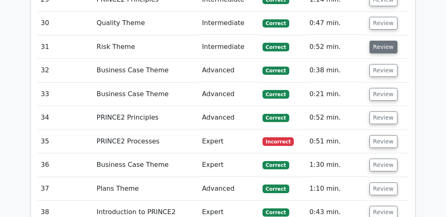
click at [383, 41] on button "Review" at bounding box center [383, 47] width 28 height 13
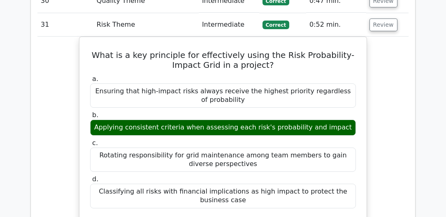
scroll to position [1246, 0]
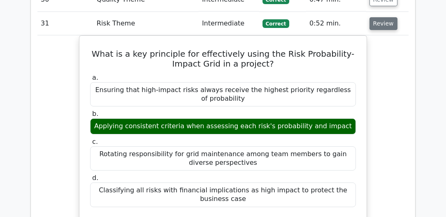
click at [382, 20] on button "Review" at bounding box center [383, 23] width 28 height 13
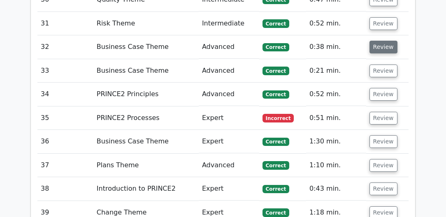
click at [380, 41] on button "Review" at bounding box center [383, 47] width 28 height 13
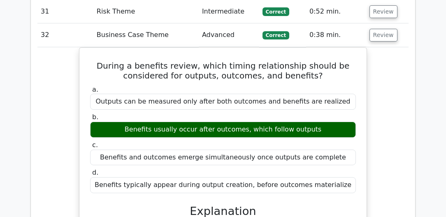
scroll to position [1269, 0]
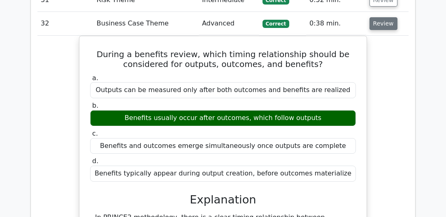
click at [381, 19] on button "Review" at bounding box center [383, 23] width 28 height 13
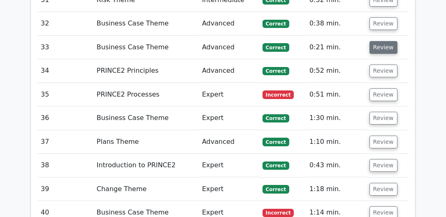
click at [383, 41] on button "Review" at bounding box center [383, 47] width 28 height 13
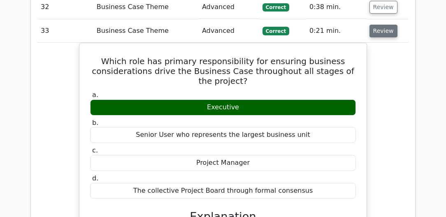
scroll to position [1293, 0]
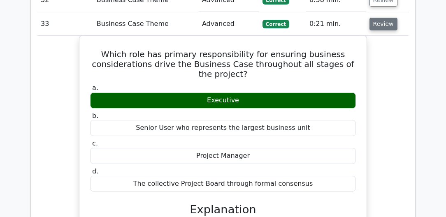
click at [384, 18] on button "Review" at bounding box center [383, 24] width 28 height 13
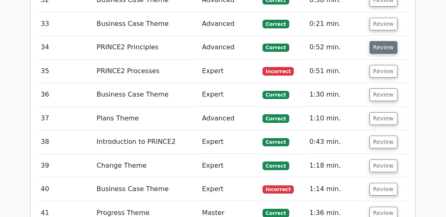
click at [383, 41] on button "Review" at bounding box center [383, 47] width 28 height 13
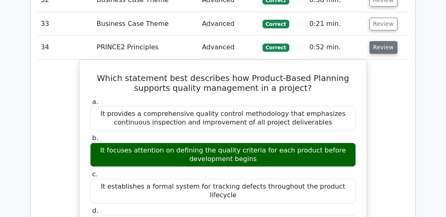
scroll to position [1316, 0]
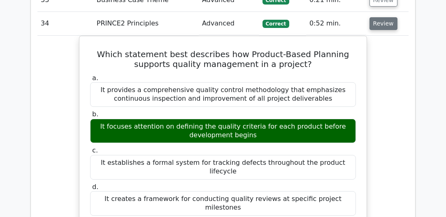
click at [391, 17] on button "Review" at bounding box center [383, 23] width 28 height 13
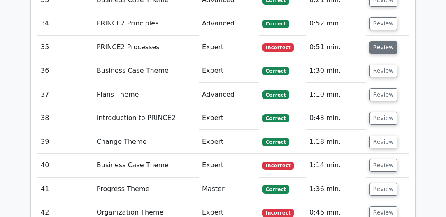
click at [390, 41] on button "Review" at bounding box center [383, 47] width 28 height 13
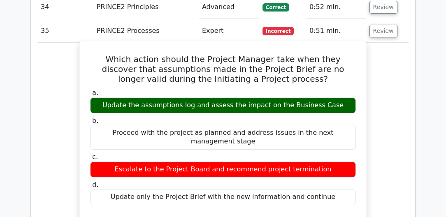
scroll to position [1340, 0]
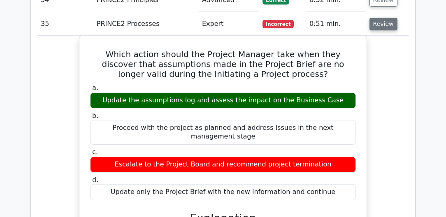
click at [384, 18] on button "Review" at bounding box center [383, 24] width 28 height 13
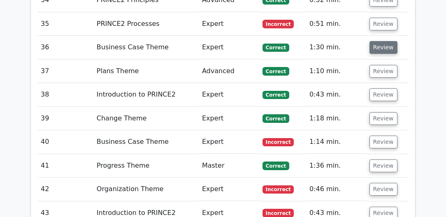
click at [384, 41] on button "Review" at bounding box center [383, 47] width 28 height 13
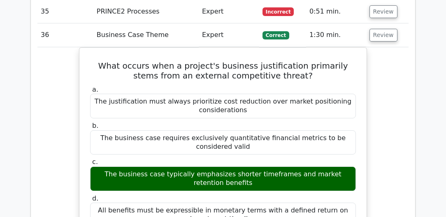
scroll to position [1363, 0]
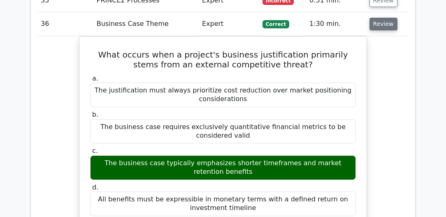
click at [381, 18] on button "Review" at bounding box center [383, 24] width 28 height 13
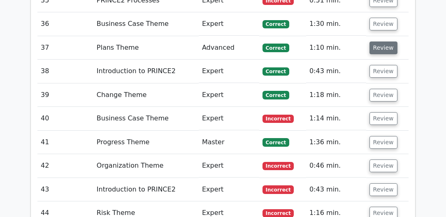
click at [384, 42] on button "Review" at bounding box center [383, 48] width 28 height 13
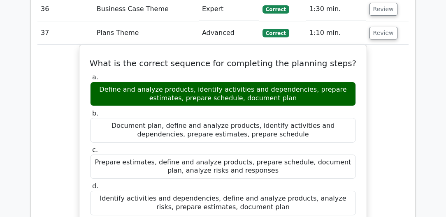
scroll to position [1387, 0]
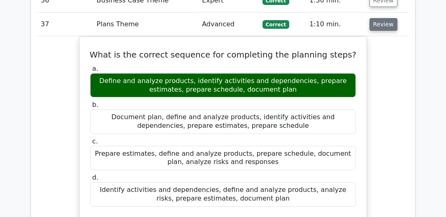
click at [379, 18] on button "Review" at bounding box center [383, 24] width 28 height 13
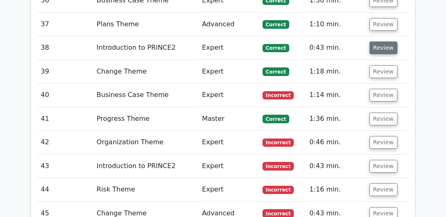
click at [379, 42] on button "Review" at bounding box center [383, 48] width 28 height 13
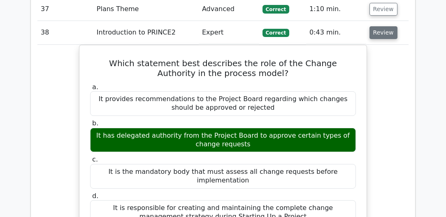
scroll to position [1410, 0]
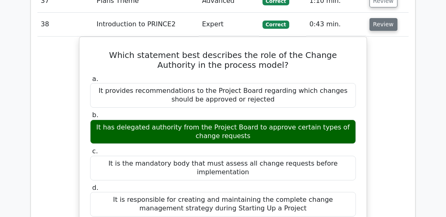
click at [376, 18] on button "Review" at bounding box center [383, 24] width 28 height 13
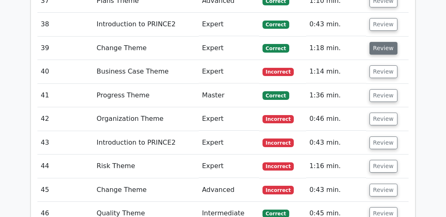
click at [380, 42] on button "Review" at bounding box center [383, 48] width 28 height 13
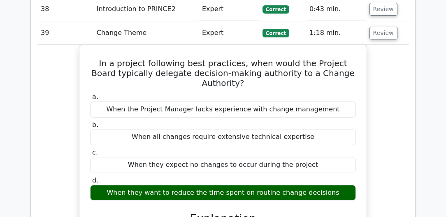
scroll to position [1434, 0]
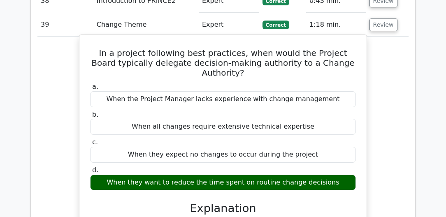
drag, startPoint x: 140, startPoint y: 160, endPoint x: 339, endPoint y: 160, distance: 198.7
click at [339, 175] on div "When they want to reduce the time spent on routine change decisions" at bounding box center [223, 183] width 266 height 16
click at [213, 175] on div "When they want to reduce the time spent on routine change decisions" at bounding box center [223, 183] width 266 height 16
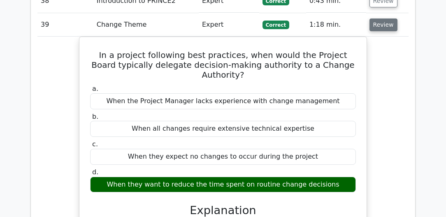
click at [377, 19] on button "Review" at bounding box center [383, 25] width 28 height 13
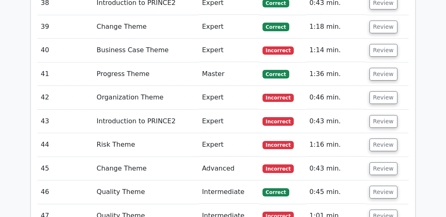
drag, startPoint x: 378, startPoint y: 38, endPoint x: 435, endPoint y: 28, distance: 57.7
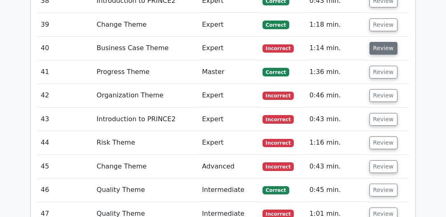
click at [386, 42] on button "Review" at bounding box center [383, 48] width 28 height 13
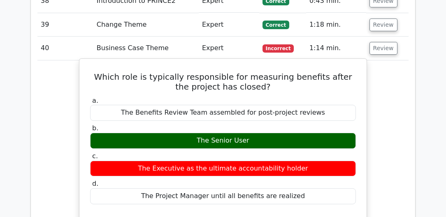
drag, startPoint x: 170, startPoint y: 100, endPoint x: 314, endPoint y: 100, distance: 144.0
click at [314, 105] on div "The Benefits Review Team assembled for post-project reviews" at bounding box center [223, 113] width 266 height 16
click at [291, 105] on div "The Benefits Review Team assembled for post-project reviews" at bounding box center [223, 113] width 266 height 16
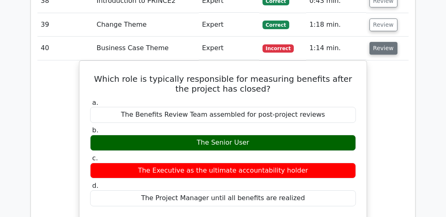
click at [377, 42] on button "Review" at bounding box center [383, 48] width 28 height 13
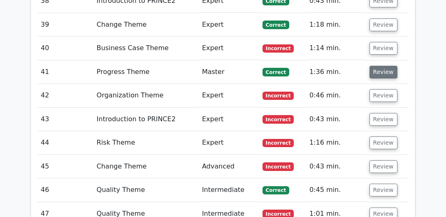
click at [378, 66] on button "Review" at bounding box center [383, 72] width 28 height 13
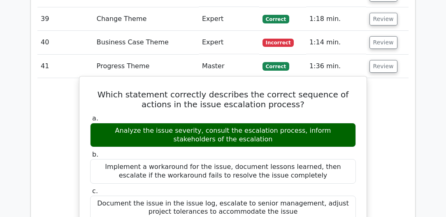
scroll to position [1457, 0]
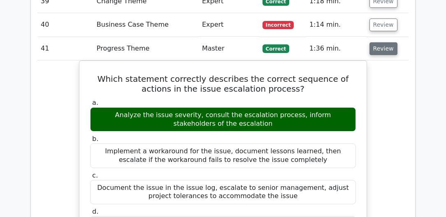
click at [378, 42] on button "Review" at bounding box center [383, 48] width 28 height 13
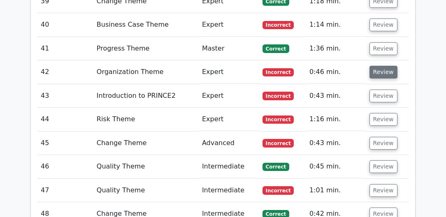
click at [378, 66] on button "Review" at bounding box center [383, 72] width 28 height 13
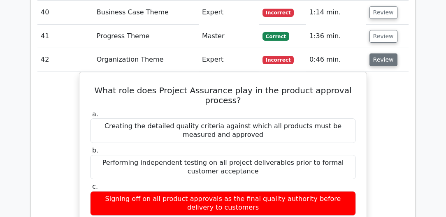
scroll to position [1481, 0]
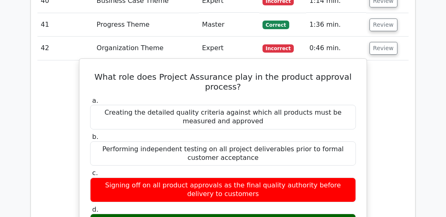
drag, startPoint x: 104, startPoint y: 201, endPoint x: 192, endPoint y: 200, distance: 87.6
drag, startPoint x: 192, startPoint y: 200, endPoint x: 220, endPoint y: 203, distance: 28.9
drag, startPoint x: 221, startPoint y: 199, endPoint x: 265, endPoint y: 199, distance: 44.0
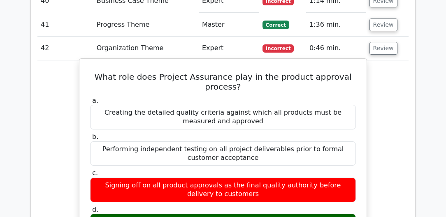
drag, startPoint x: 265, startPoint y: 199, endPoint x: 242, endPoint y: 203, distance: 23.3
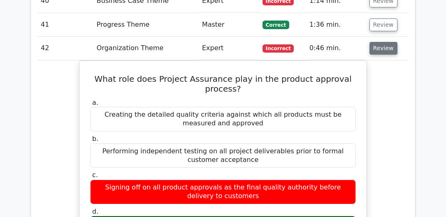
click at [374, 42] on button "Review" at bounding box center [383, 48] width 28 height 13
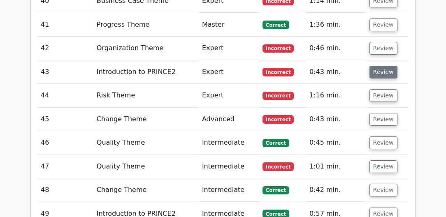
click at [379, 66] on button "Review" at bounding box center [383, 72] width 28 height 13
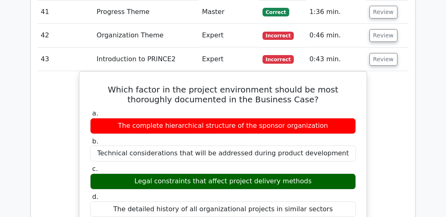
scroll to position [1504, 0]
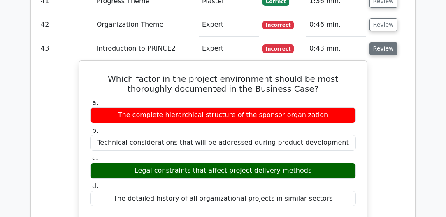
click at [381, 42] on button "Review" at bounding box center [383, 48] width 28 height 13
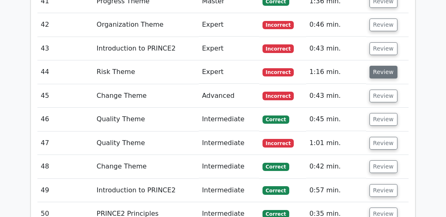
click at [383, 66] on button "Review" at bounding box center [383, 72] width 28 height 13
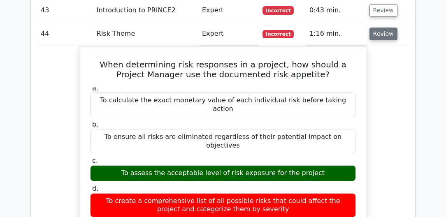
scroll to position [1551, 0]
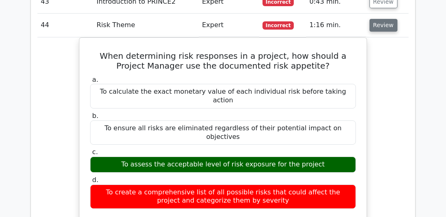
click at [376, 19] on button "Review" at bounding box center [383, 25] width 28 height 13
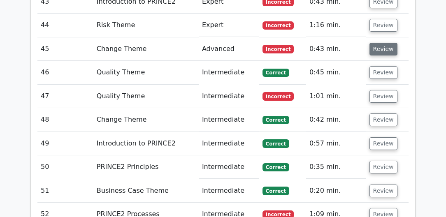
click at [378, 43] on button "Review" at bounding box center [383, 49] width 28 height 13
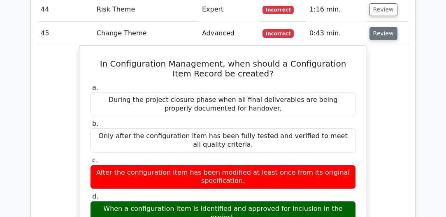
scroll to position [1575, 0]
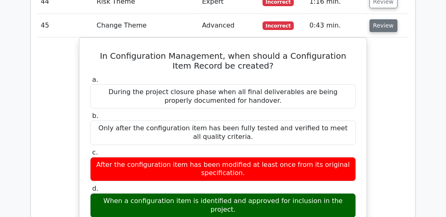
click at [384, 19] on button "Review" at bounding box center [383, 25] width 28 height 13
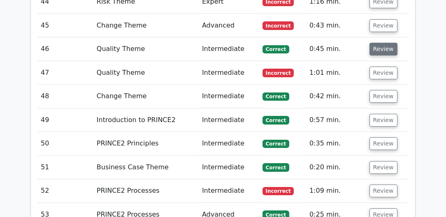
click at [382, 43] on button "Review" at bounding box center [383, 49] width 28 height 13
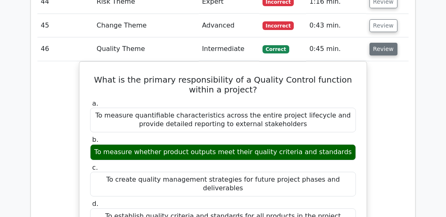
scroll to position [1598, 0]
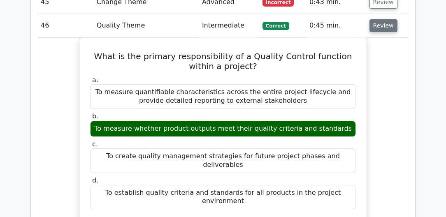
click at [392, 19] on button "Review" at bounding box center [383, 25] width 28 height 13
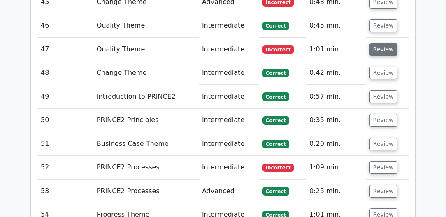
click at [382, 43] on button "Review" at bounding box center [383, 49] width 28 height 13
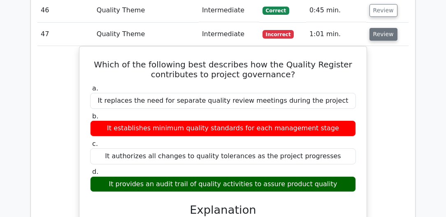
scroll to position [1622, 0]
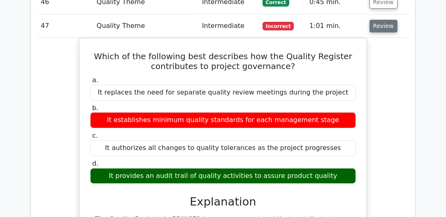
click at [383, 20] on button "Review" at bounding box center [383, 26] width 28 height 13
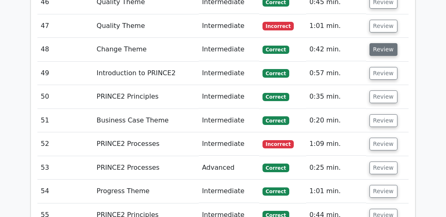
click at [380, 43] on button "Review" at bounding box center [383, 49] width 28 height 13
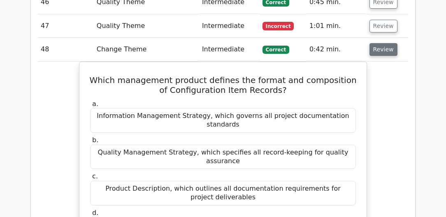
scroll to position [1646, 0]
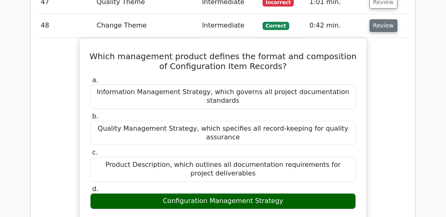
click at [382, 19] on button "Review" at bounding box center [383, 25] width 28 height 13
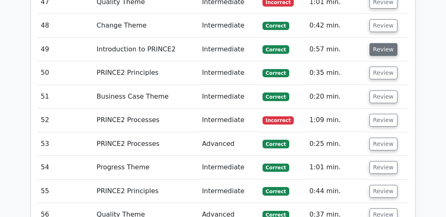
click at [379, 43] on button "Review" at bounding box center [383, 49] width 28 height 13
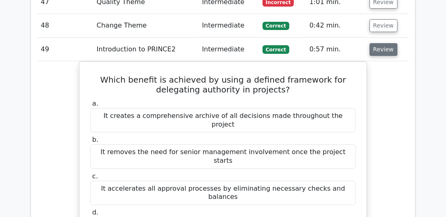
scroll to position [1669, 0]
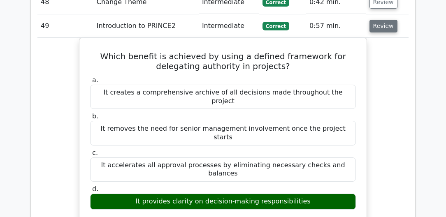
click at [388, 20] on button "Review" at bounding box center [383, 26] width 28 height 13
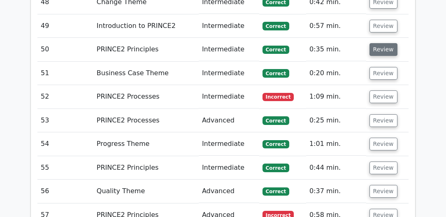
click at [379, 43] on button "Review" at bounding box center [383, 49] width 28 height 13
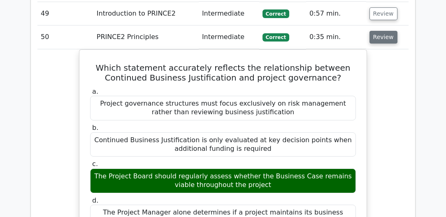
scroll to position [1692, 0]
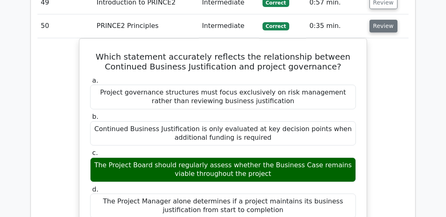
click at [381, 20] on button "Review" at bounding box center [383, 26] width 28 height 13
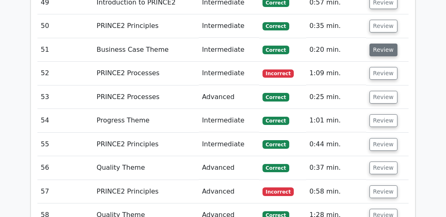
click at [381, 44] on button "Review" at bounding box center [383, 50] width 28 height 13
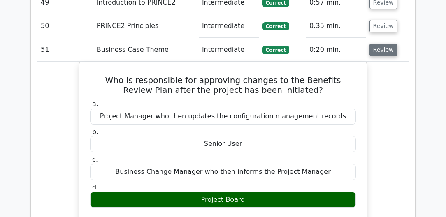
click at [381, 44] on button "Review" at bounding box center [383, 50] width 28 height 13
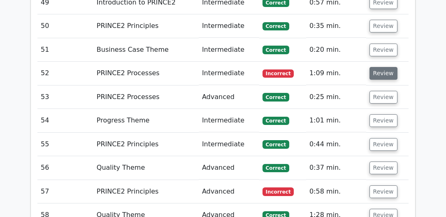
click at [379, 67] on button "Review" at bounding box center [383, 73] width 28 height 13
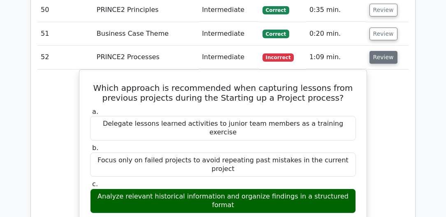
scroll to position [1716, 0]
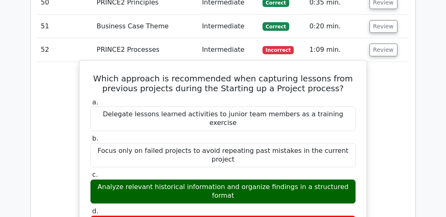
drag, startPoint x: 100, startPoint y: 152, endPoint x: 350, endPoint y: 155, distance: 251.0
click at [350, 179] on div "Analyze relevant historical information and organize findings in a structured f…" at bounding box center [223, 191] width 266 height 25
click at [183, 179] on div "Analyze relevant historical information and organize findings in a structured f…" at bounding box center [223, 191] width 266 height 25
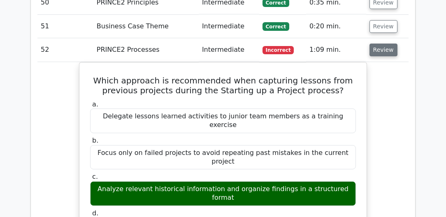
click at [376, 44] on button "Review" at bounding box center [383, 50] width 28 height 13
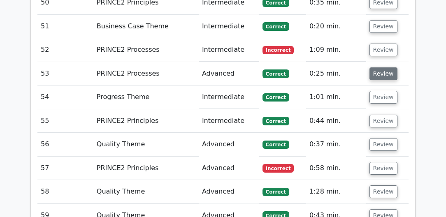
click at [375, 67] on button "Review" at bounding box center [383, 73] width 28 height 13
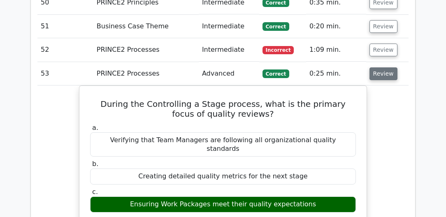
scroll to position [1739, 0]
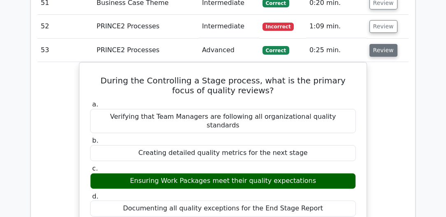
click at [380, 44] on button "Review" at bounding box center [383, 50] width 28 height 13
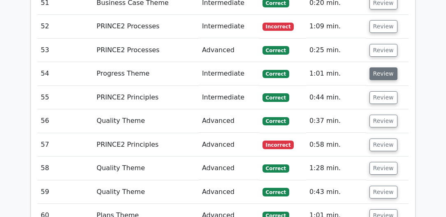
click at [381, 67] on button "Review" at bounding box center [383, 73] width 28 height 13
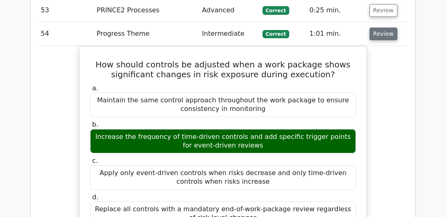
scroll to position [1786, 0]
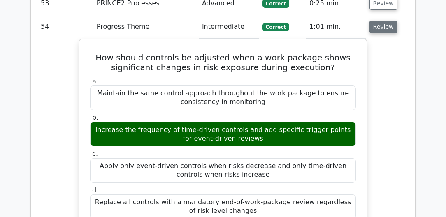
click at [385, 21] on button "Review" at bounding box center [383, 27] width 28 height 13
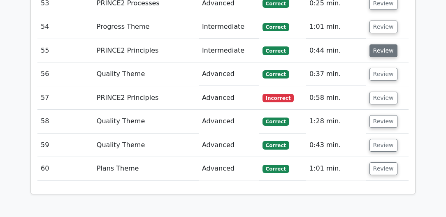
click at [382, 44] on button "Review" at bounding box center [383, 50] width 28 height 13
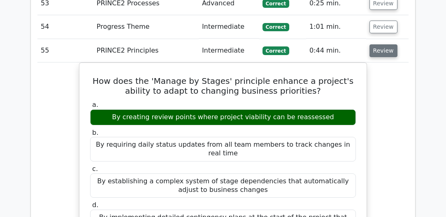
click at [381, 44] on button "Review" at bounding box center [383, 50] width 28 height 13
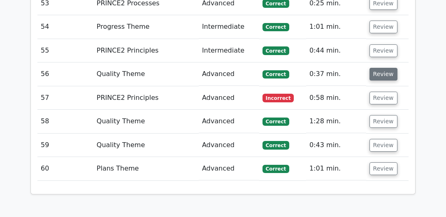
click at [380, 68] on button "Review" at bounding box center [383, 74] width 28 height 13
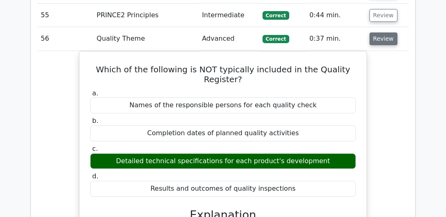
scroll to position [1834, 0]
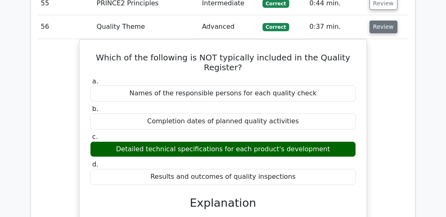
click at [384, 21] on button "Review" at bounding box center [383, 27] width 28 height 13
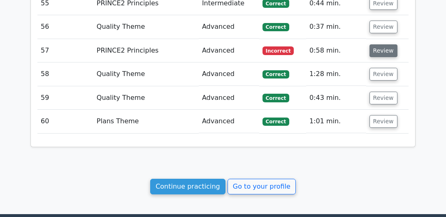
click at [384, 44] on button "Review" at bounding box center [383, 50] width 28 height 13
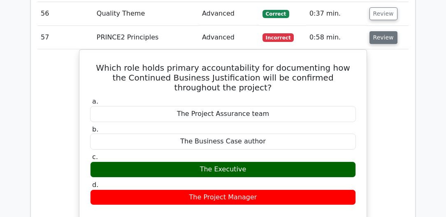
scroll to position [1857, 0]
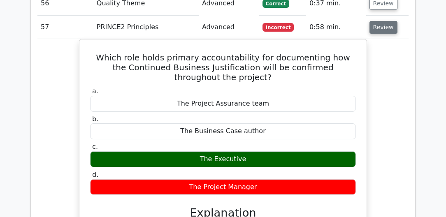
click at [382, 21] on button "Review" at bounding box center [383, 27] width 28 height 13
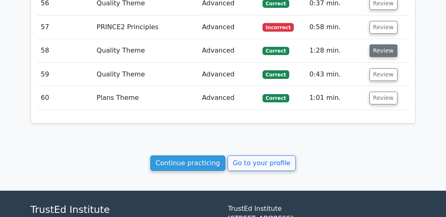
click at [384, 44] on button "Review" at bounding box center [383, 50] width 28 height 13
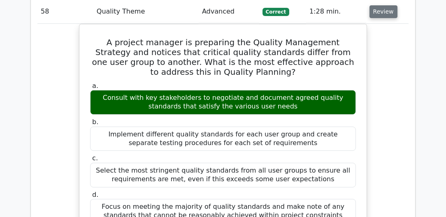
scroll to position [1904, 0]
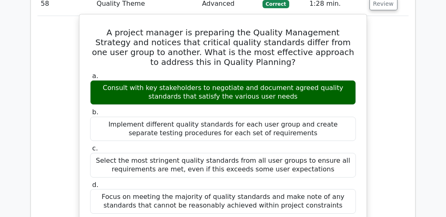
drag, startPoint x: 192, startPoint y: 74, endPoint x: 248, endPoint y: 74, distance: 55.5
click at [248, 80] on div "Consult with key stakeholders to negotiate and document agreed quality standard…" at bounding box center [223, 92] width 266 height 25
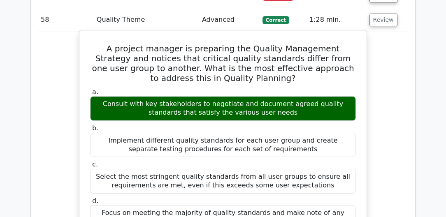
scroll to position [1880, 0]
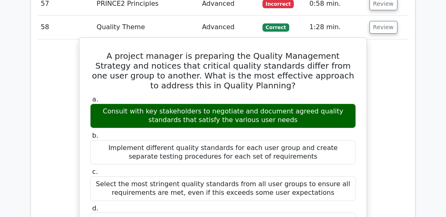
drag, startPoint x: 188, startPoint y: 167, endPoint x: 317, endPoint y: 178, distance: 129.2
click at [317, 178] on div "Select the most stringent quality standards from all user groups to ensure all …" at bounding box center [223, 188] width 266 height 25
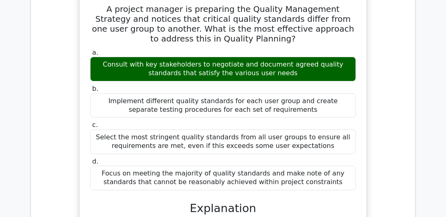
scroll to position [1904, 0]
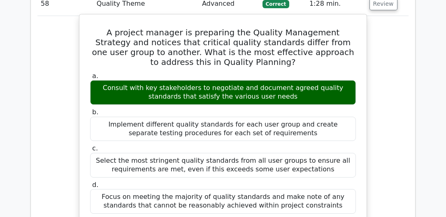
click at [209, 160] on div "a. Consult with key stakeholders to negotiate and document agreed quality stand…" at bounding box center [223, 143] width 276 height 146
drag, startPoint x: 218, startPoint y: 114, endPoint x: 228, endPoint y: 114, distance: 9.5
click at [228, 117] on div "Implement different quality standards for each user group and create separate t…" at bounding box center [223, 129] width 266 height 25
click at [308, 120] on div "Implement different quality standards for each user group and create separate t…" at bounding box center [223, 129] width 266 height 25
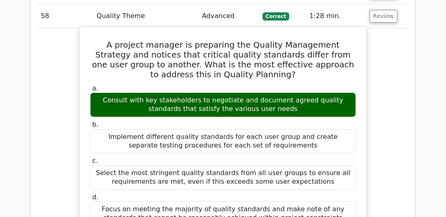
scroll to position [1880, 0]
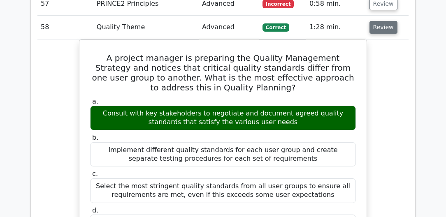
click at [383, 21] on button "Review" at bounding box center [383, 27] width 28 height 13
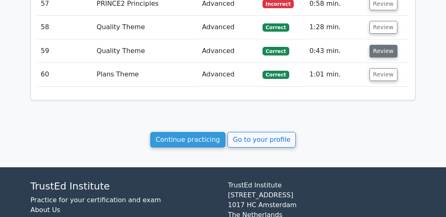
click at [383, 45] on button "Review" at bounding box center [383, 51] width 28 height 13
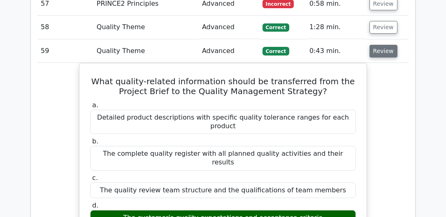
scroll to position [1904, 0]
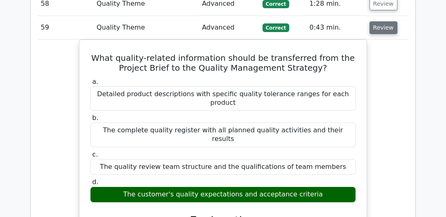
click at [382, 21] on button "Review" at bounding box center [383, 27] width 28 height 13
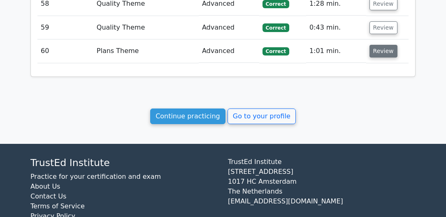
click at [381, 45] on button "Review" at bounding box center [383, 51] width 28 height 13
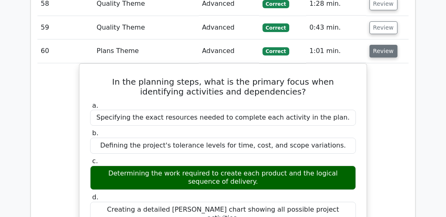
click at [385, 45] on button "Review" at bounding box center [383, 51] width 28 height 13
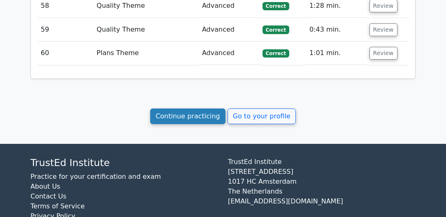
click at [200, 109] on link "Continue practicing" at bounding box center [187, 117] width 75 height 16
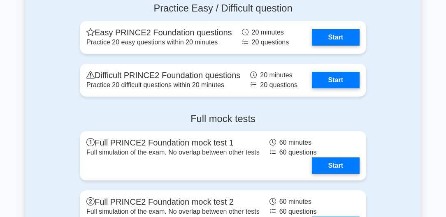
scroll to position [1081, 0]
